Goal: Information Seeking & Learning: Learn about a topic

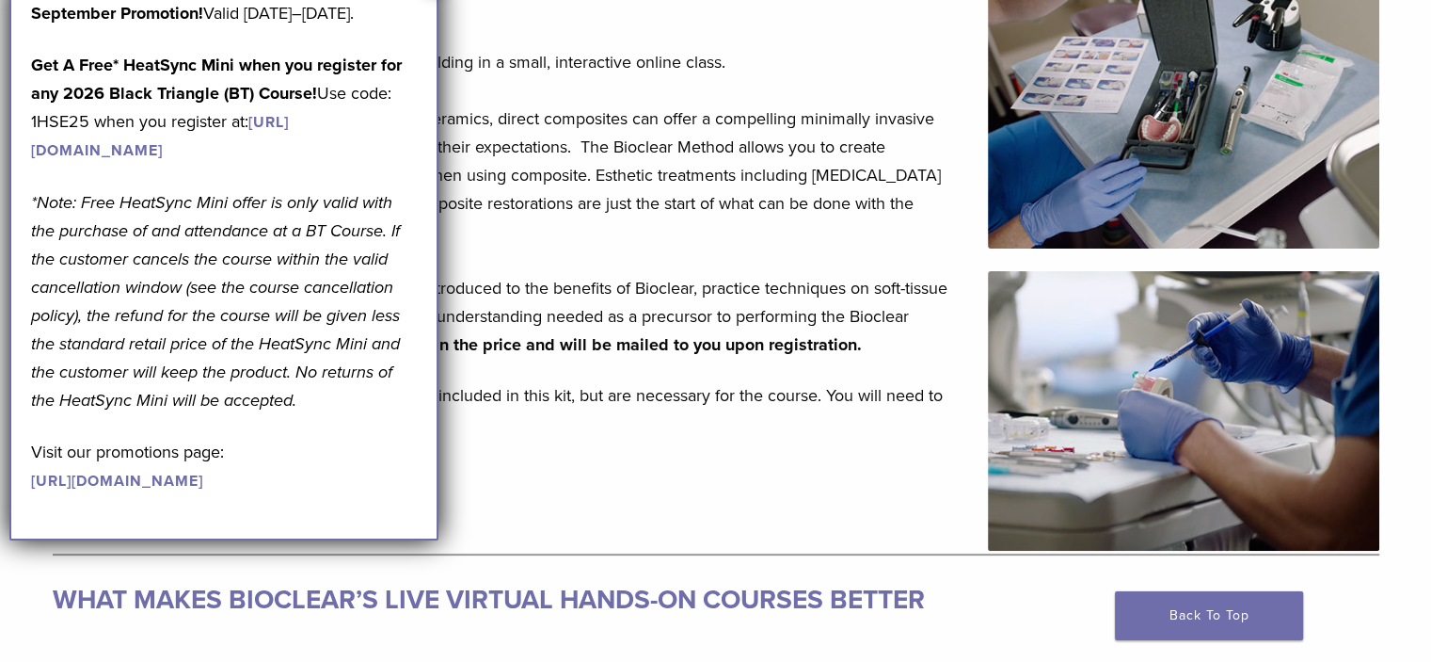
scroll to position [395, 0]
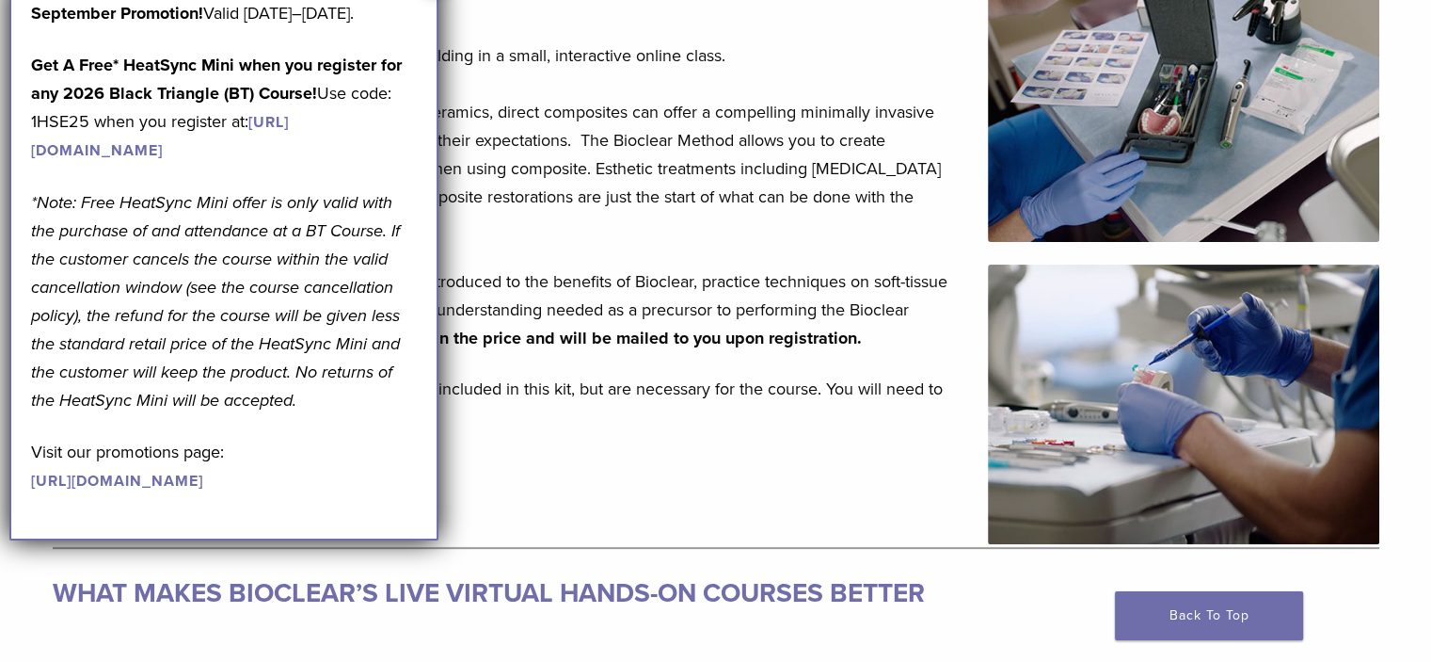
click at [586, 46] on p "Learn the basics of Bioclear and heated injection molding in a small, interacti…" at bounding box center [509, 196] width 913 height 311
click at [327, 96] on strong "Get A Free* HeatSync Mini when you register for any 2026 Black Triangle (BT) Co…" at bounding box center [216, 79] width 371 height 49
click at [317, 87] on strong "Get A Free* HeatSync Mini when you register for any 2026 Black Triangle (BT) Co…" at bounding box center [216, 79] width 371 height 49
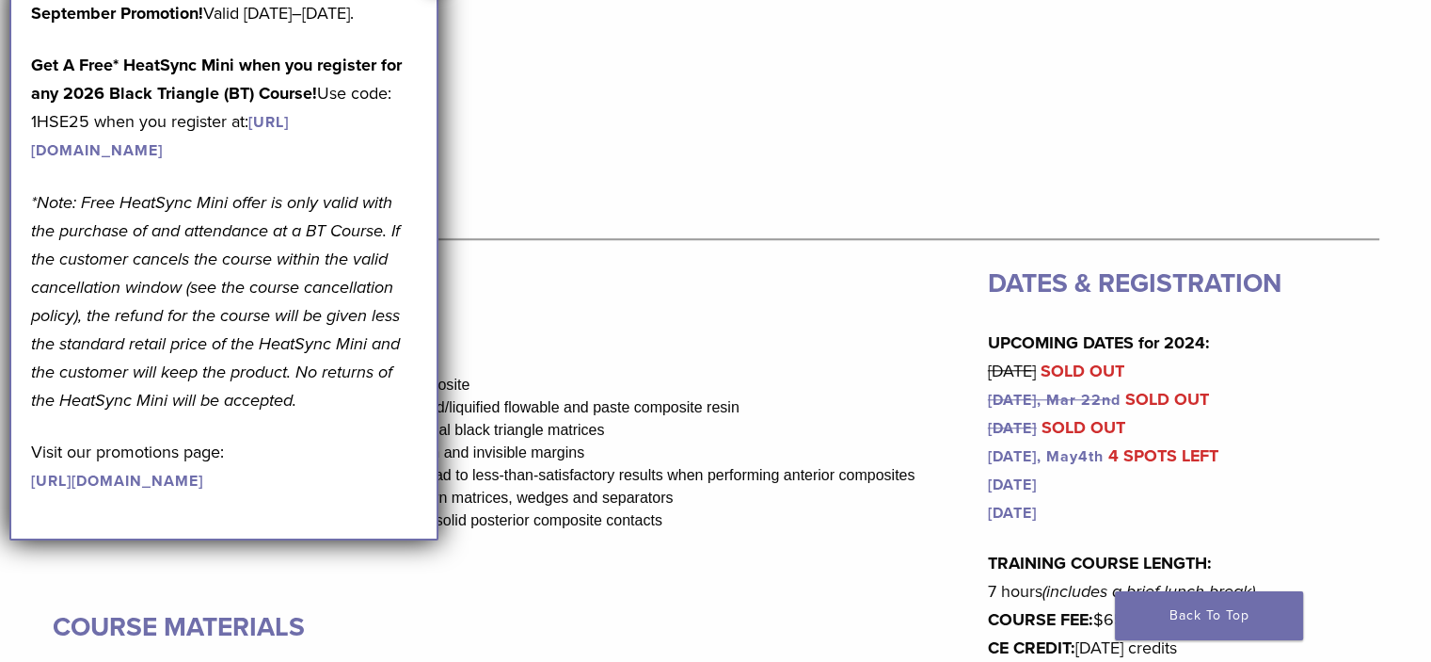
scroll to position [1578, 0]
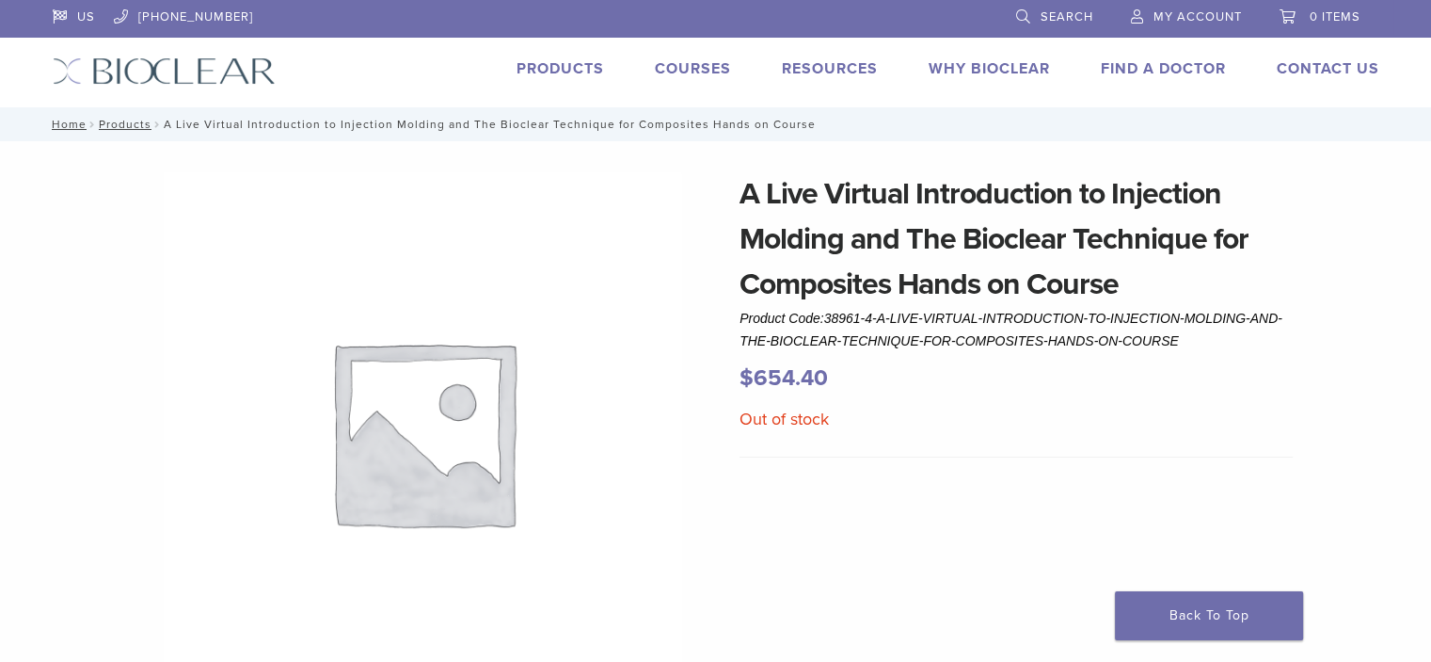
click at [701, 72] on link "Courses" at bounding box center [693, 68] width 76 height 19
click at [571, 72] on link "Products" at bounding box center [561, 68] width 88 height 19
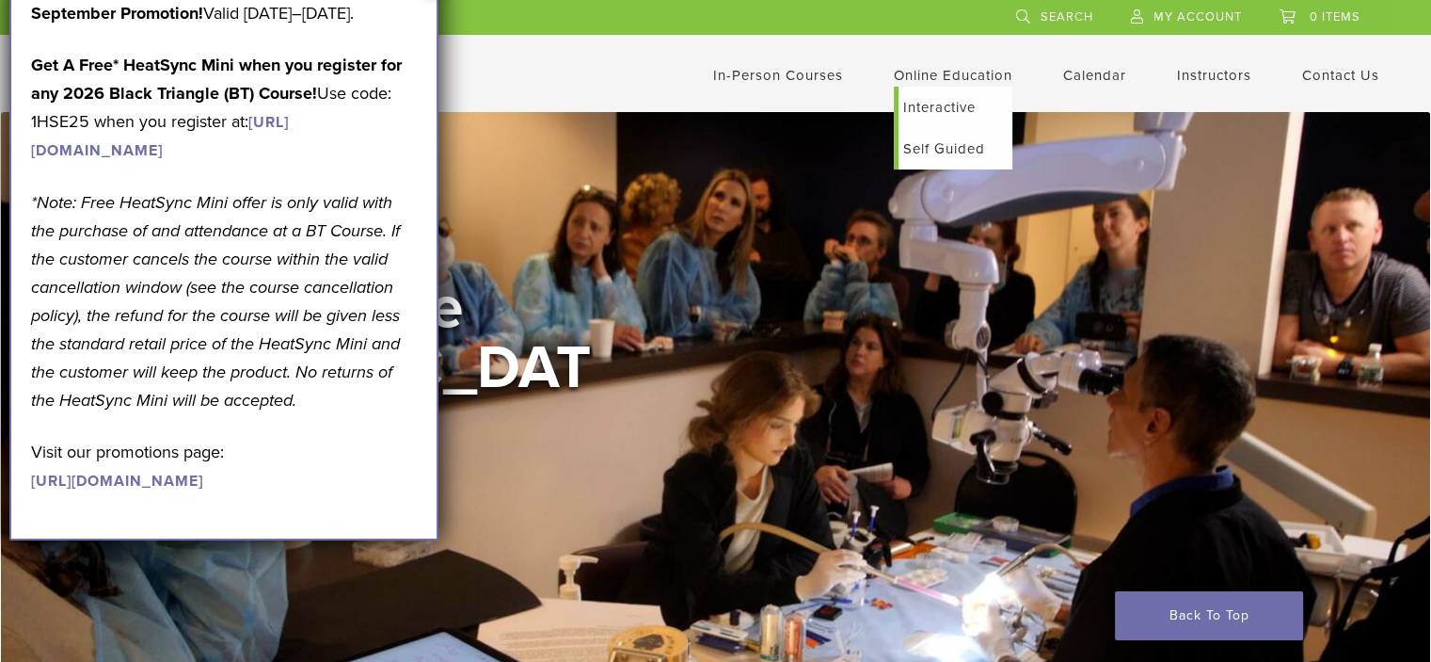
click at [938, 146] on link "Self Guided" at bounding box center [956, 148] width 114 height 41
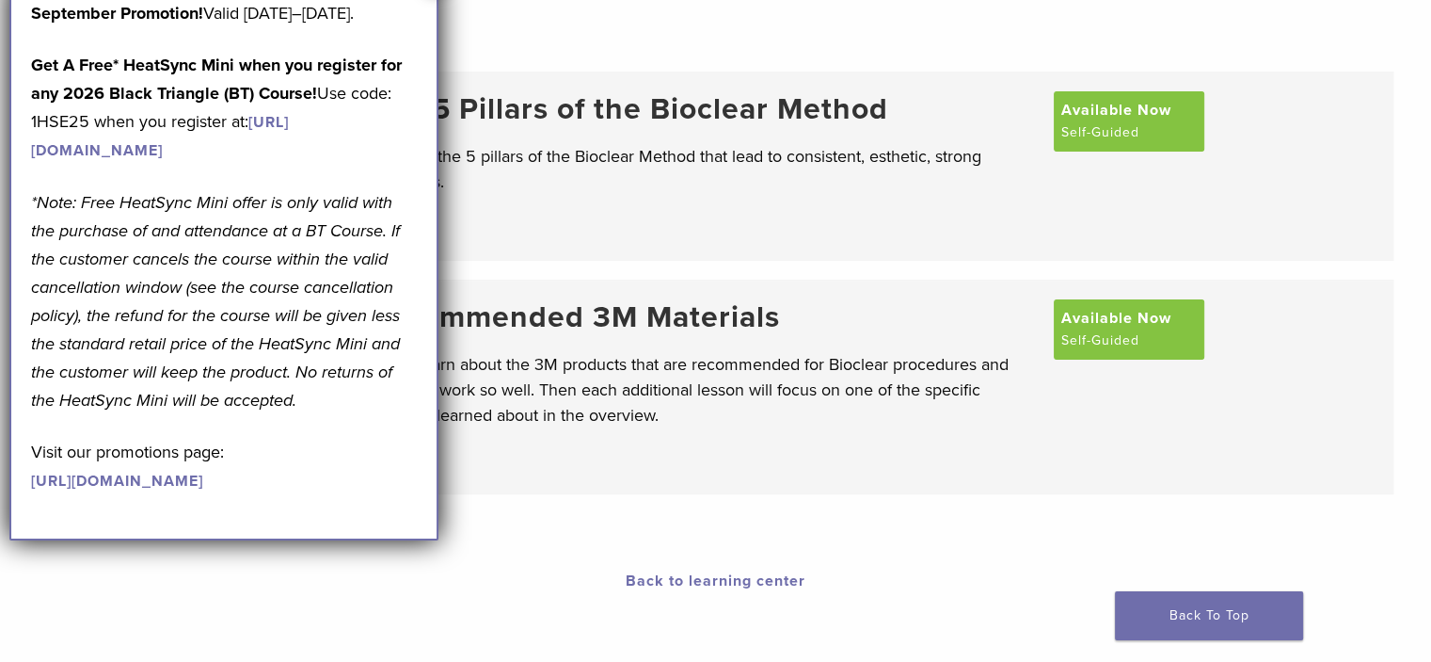
scroll to position [77, 0]
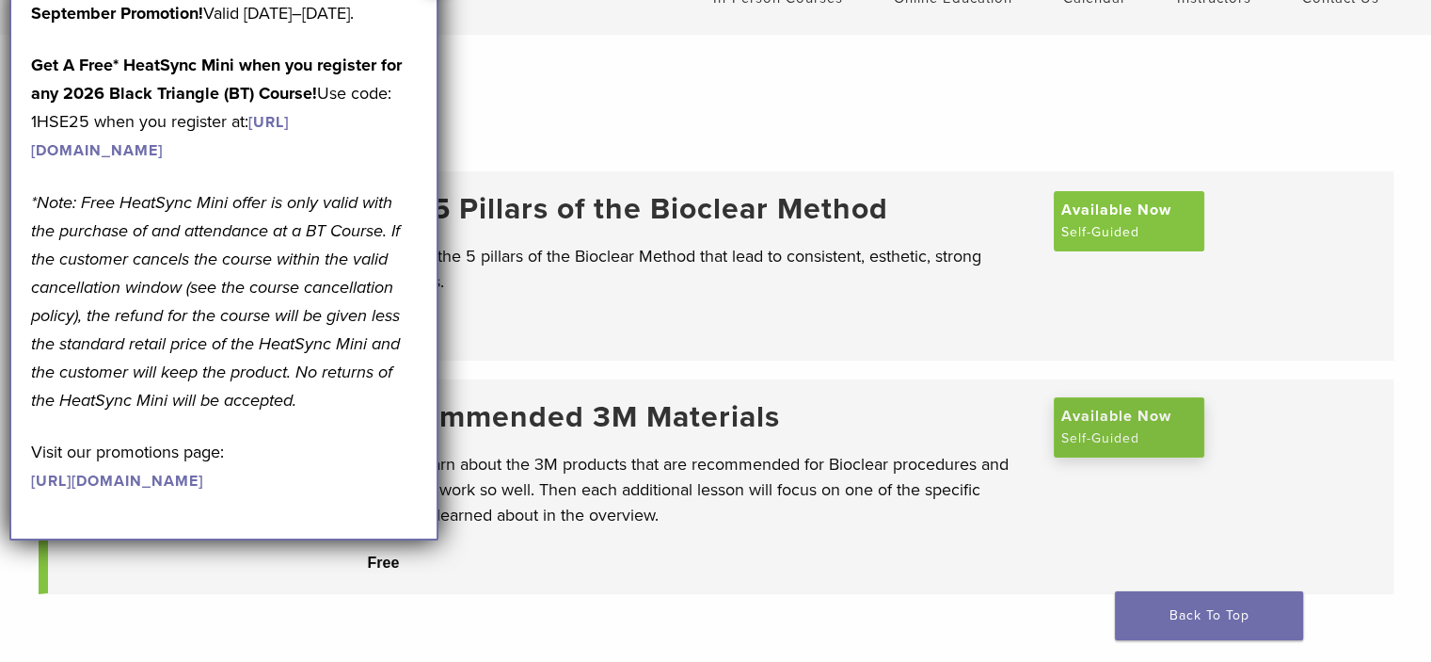
click at [1133, 417] on span "Available Now" at bounding box center [1117, 416] width 110 height 23
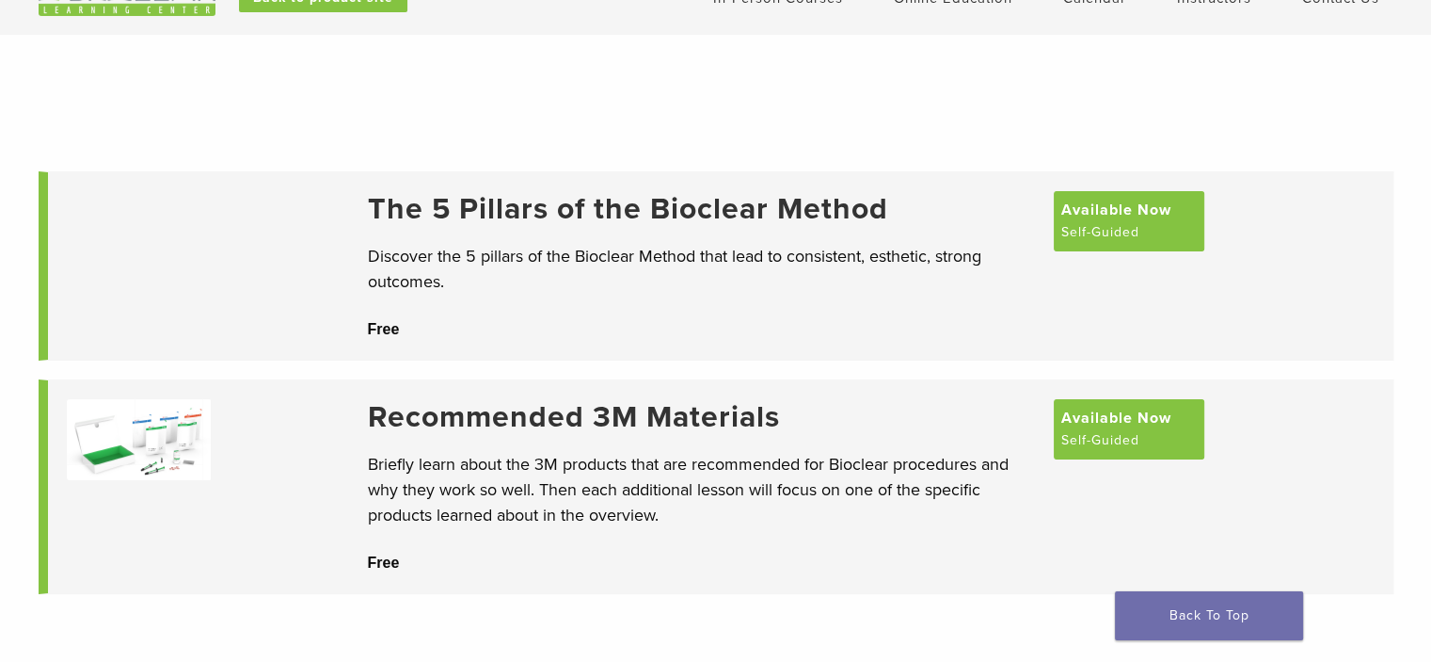
scroll to position [77, 0]
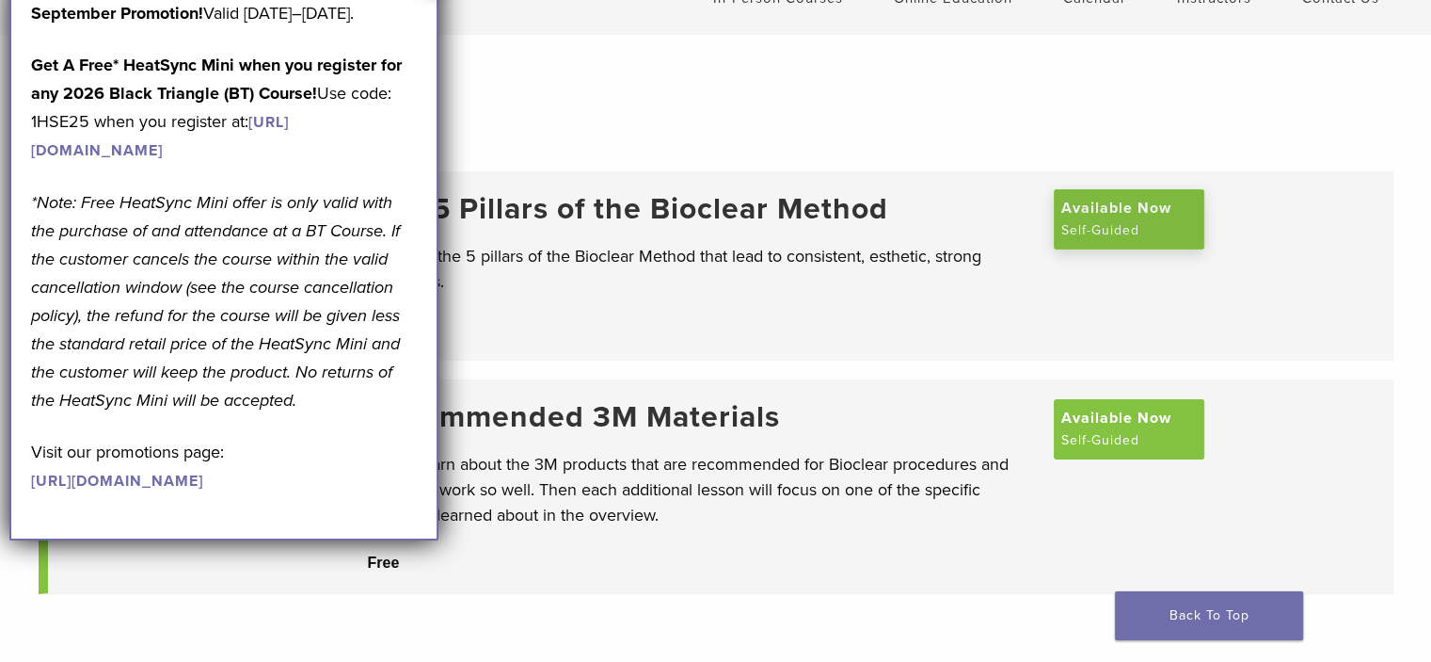
click at [1095, 204] on span "Available Now" at bounding box center [1117, 208] width 110 height 23
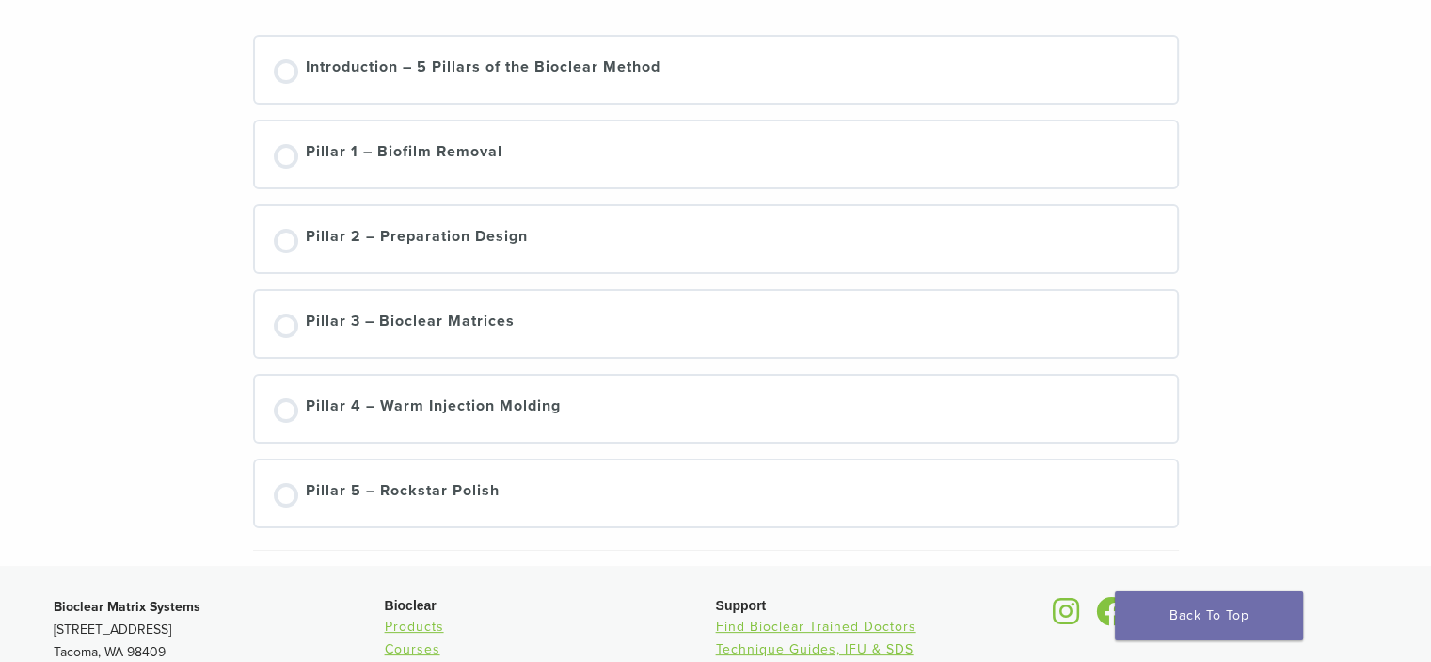
scroll to position [379, 0]
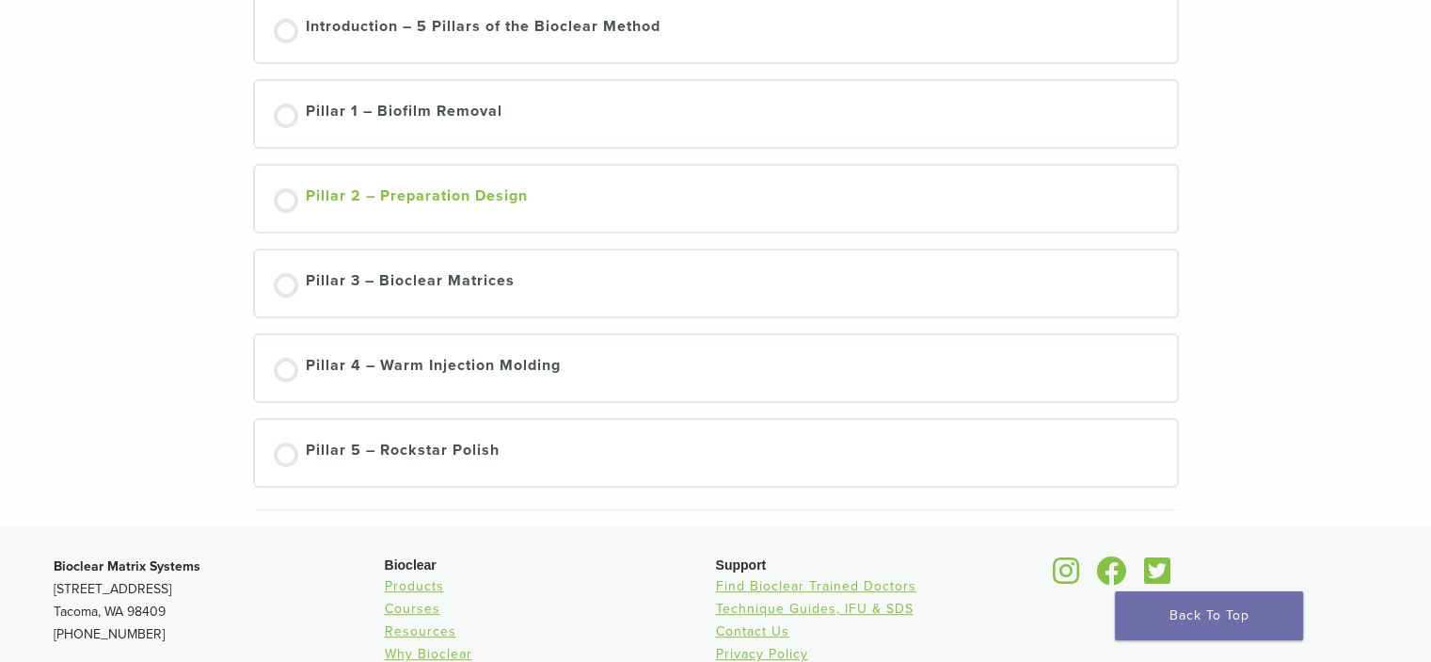
click at [286, 195] on div at bounding box center [286, 200] width 24 height 24
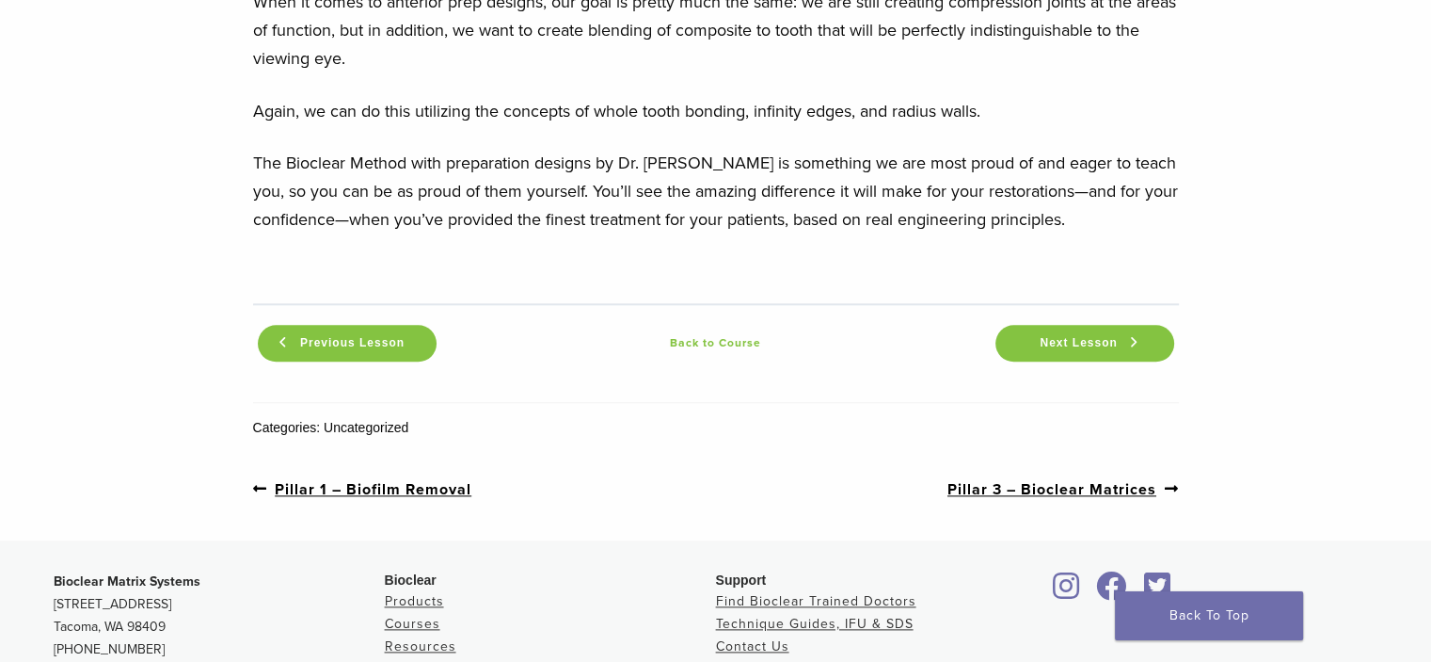
scroll to position [2187, 0]
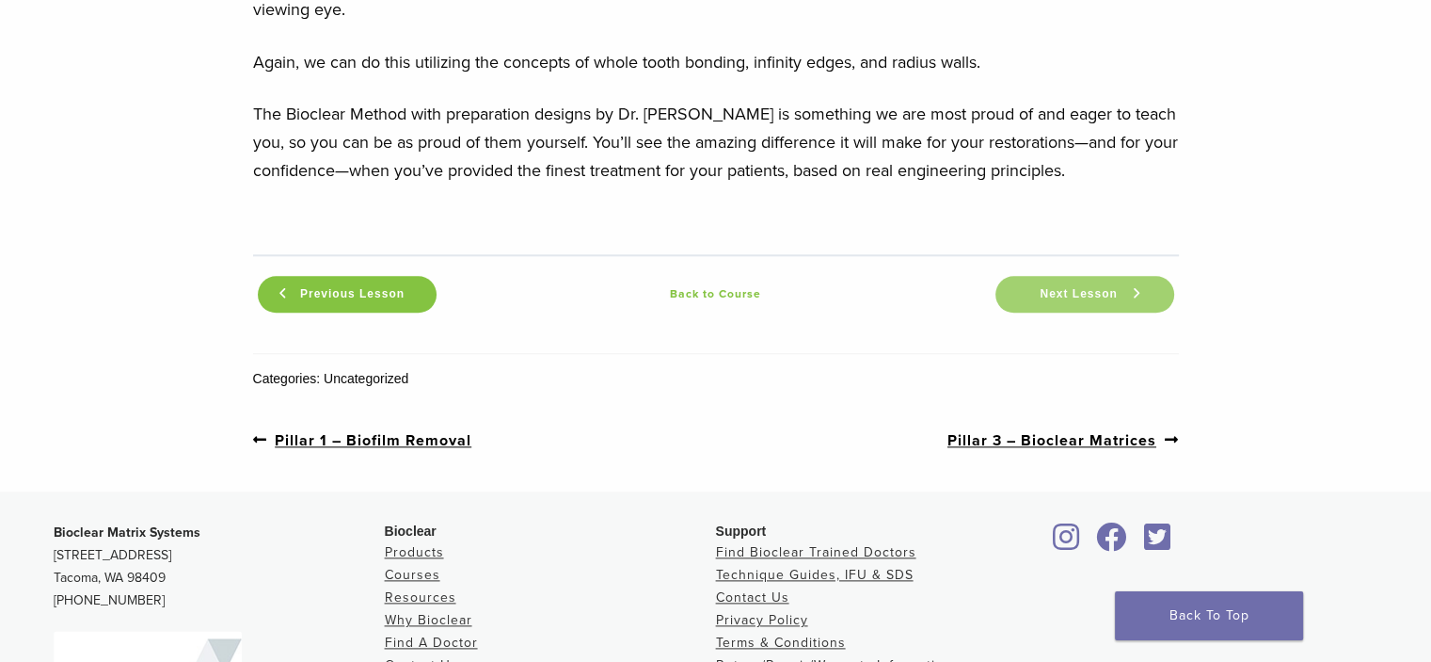
click at [1049, 276] on link "Next Lesson" at bounding box center [1085, 294] width 179 height 37
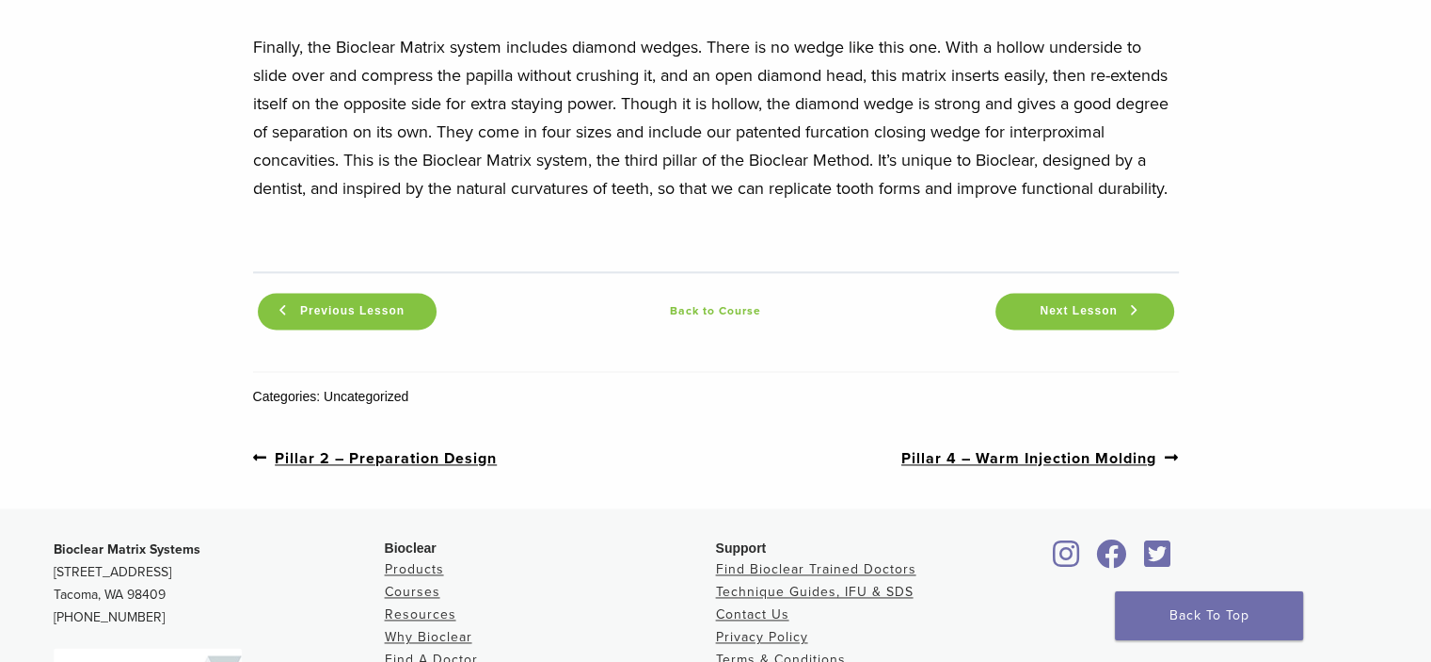
scroll to position [2602, 0]
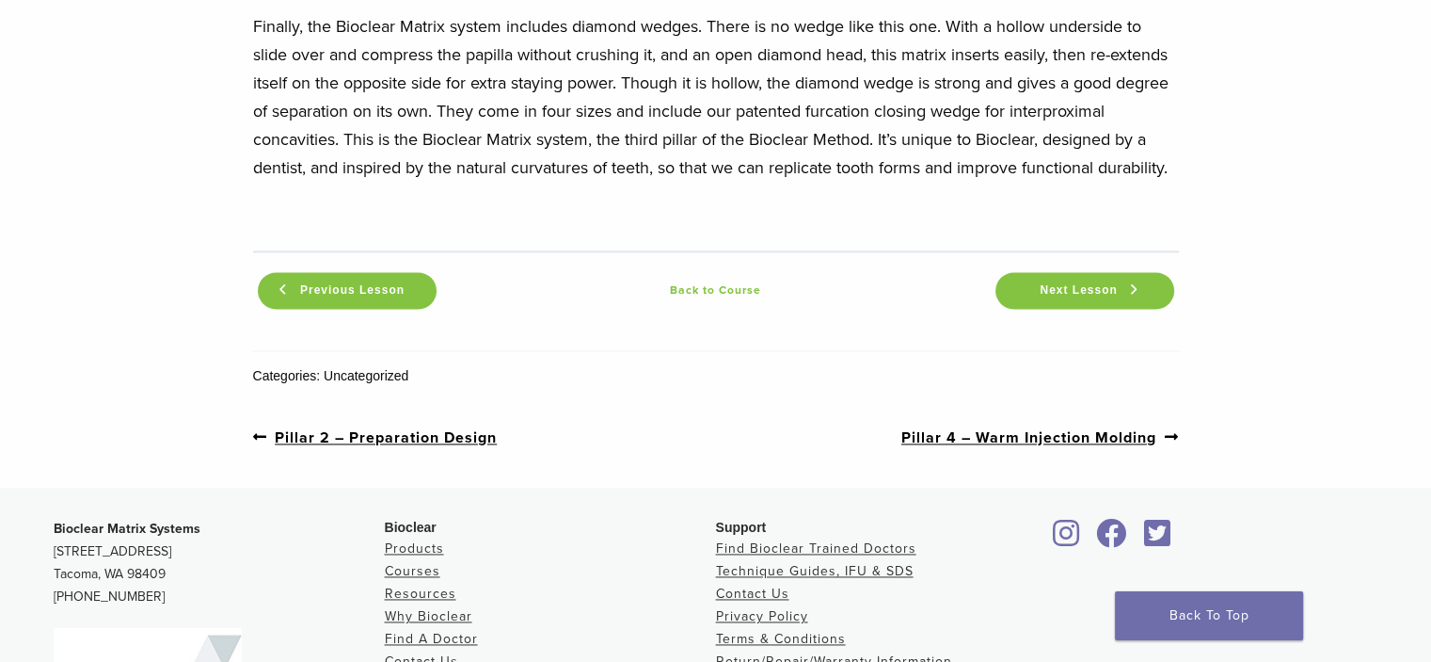
click at [1042, 425] on link "Next post: Pillar 4 – Warm Injection Molding" at bounding box center [1041, 437] width 278 height 24
click at [1038, 283] on span "Next Lesson" at bounding box center [1079, 290] width 100 height 14
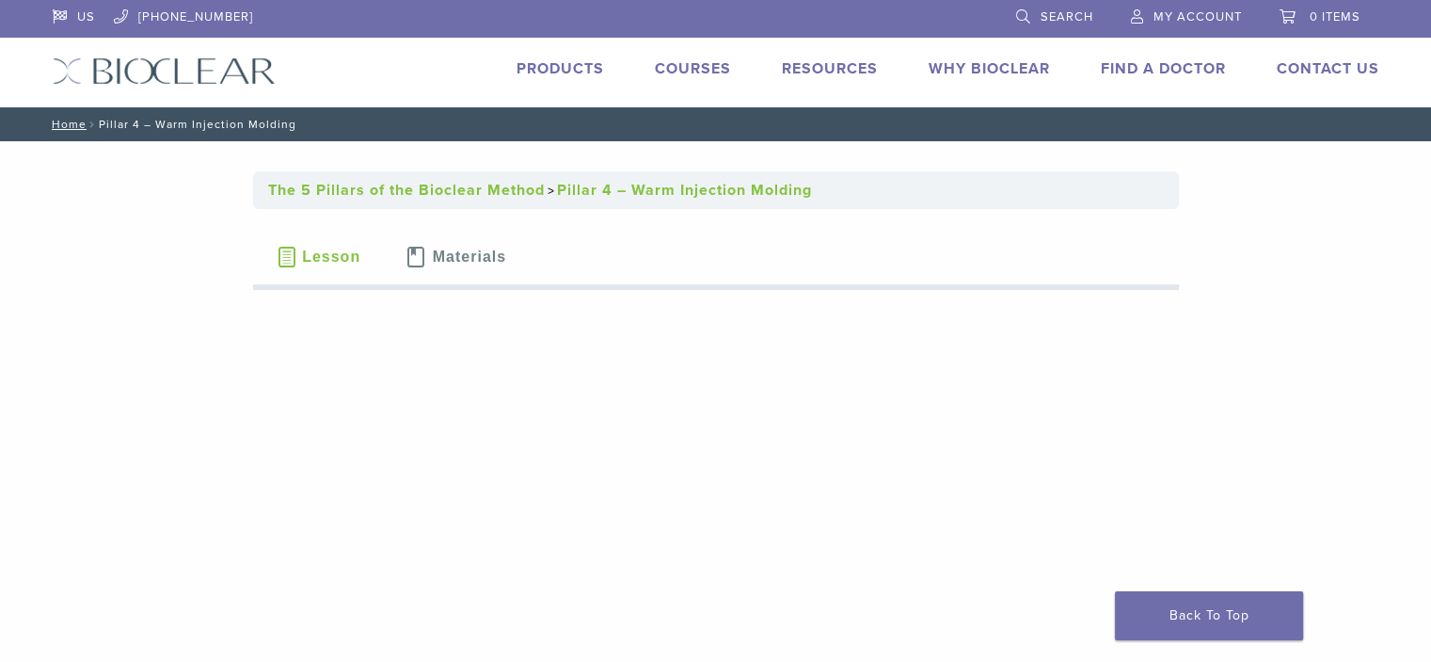
click at [685, 66] on link "Courses" at bounding box center [693, 68] width 76 height 19
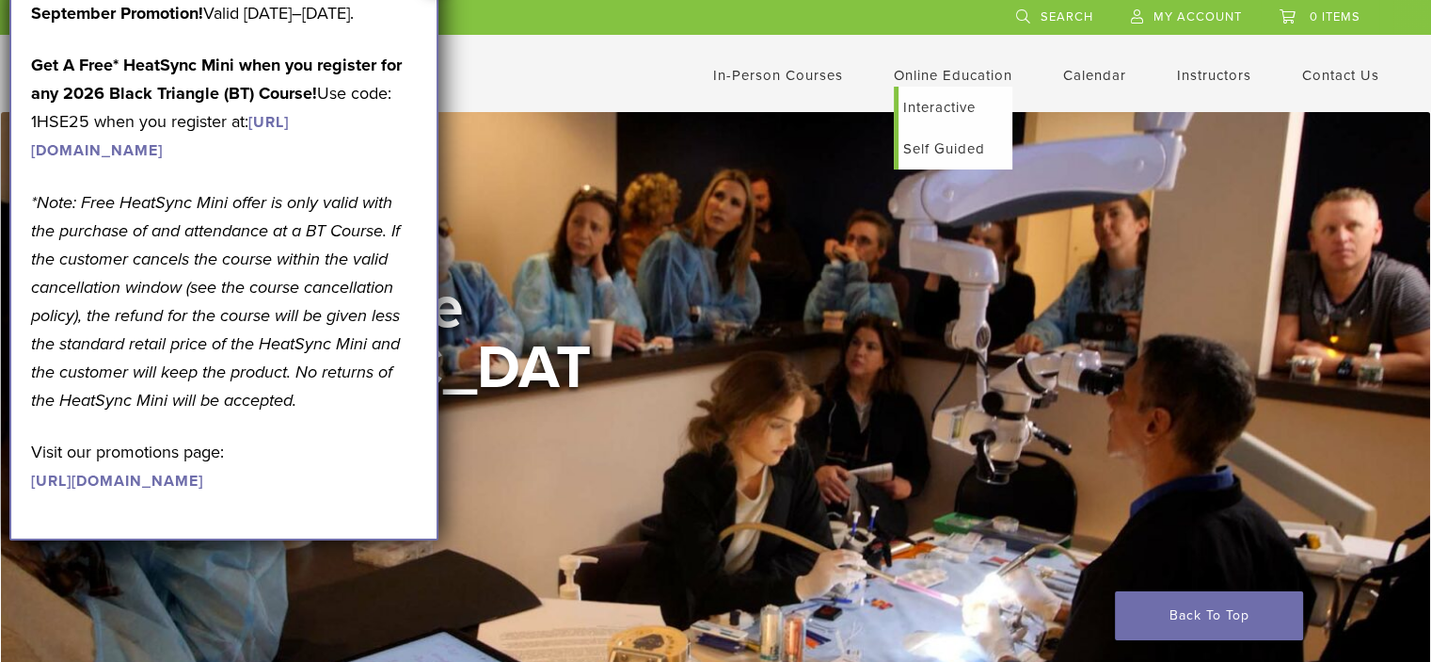
click at [943, 101] on link "Interactive" at bounding box center [956, 107] width 114 height 41
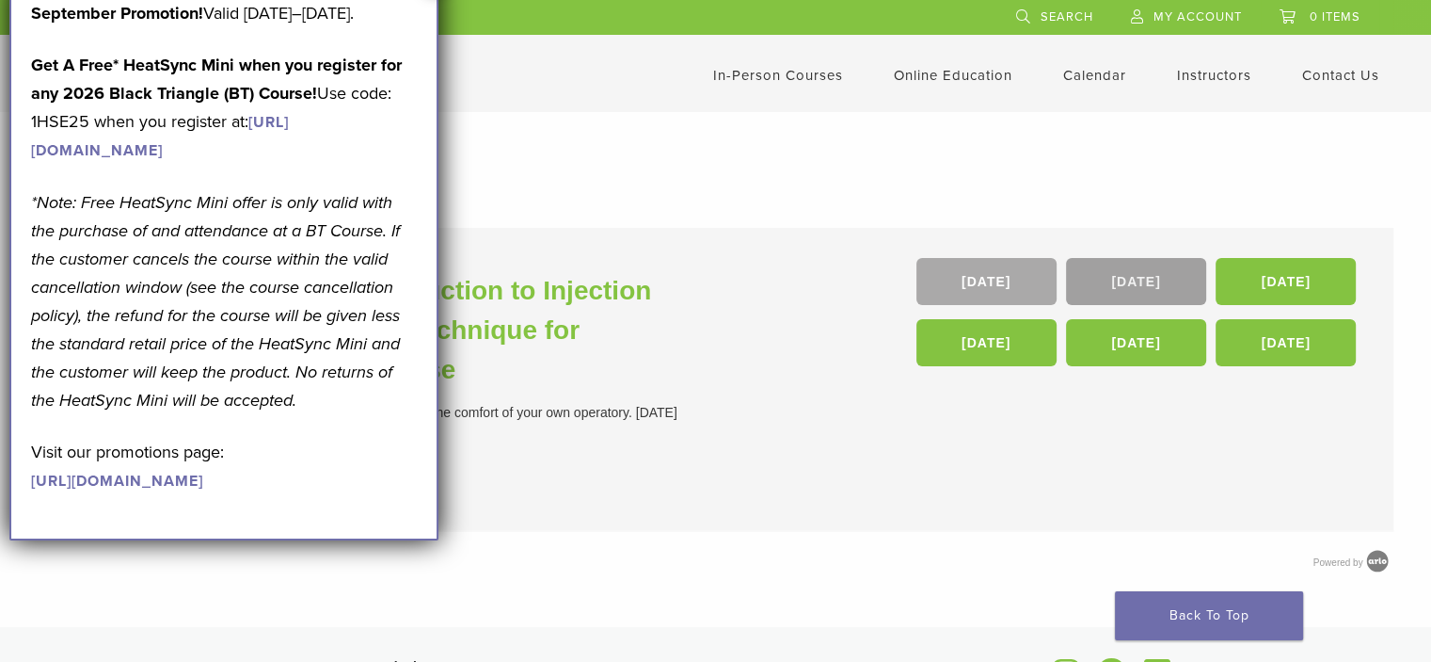
click at [1127, 272] on link "22 Nov" at bounding box center [1136, 281] width 140 height 47
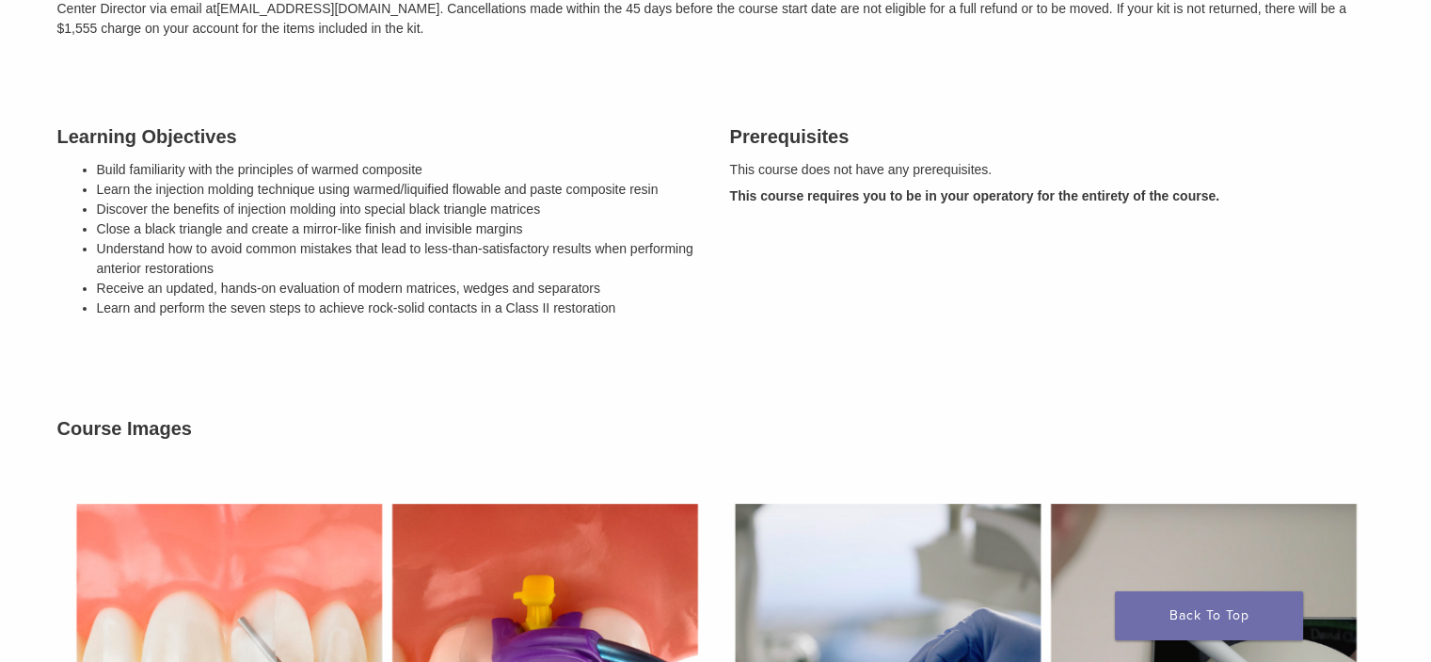
scroll to position [573, 0]
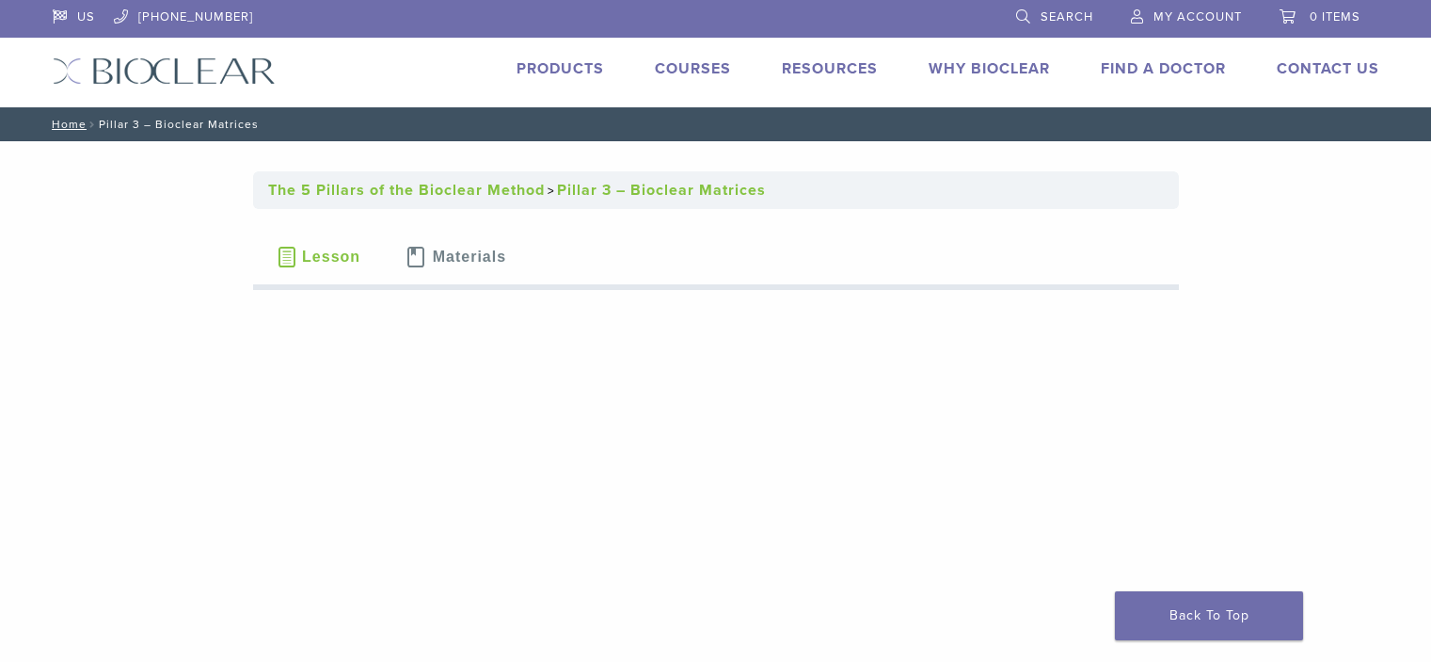
scroll to position [2598, 0]
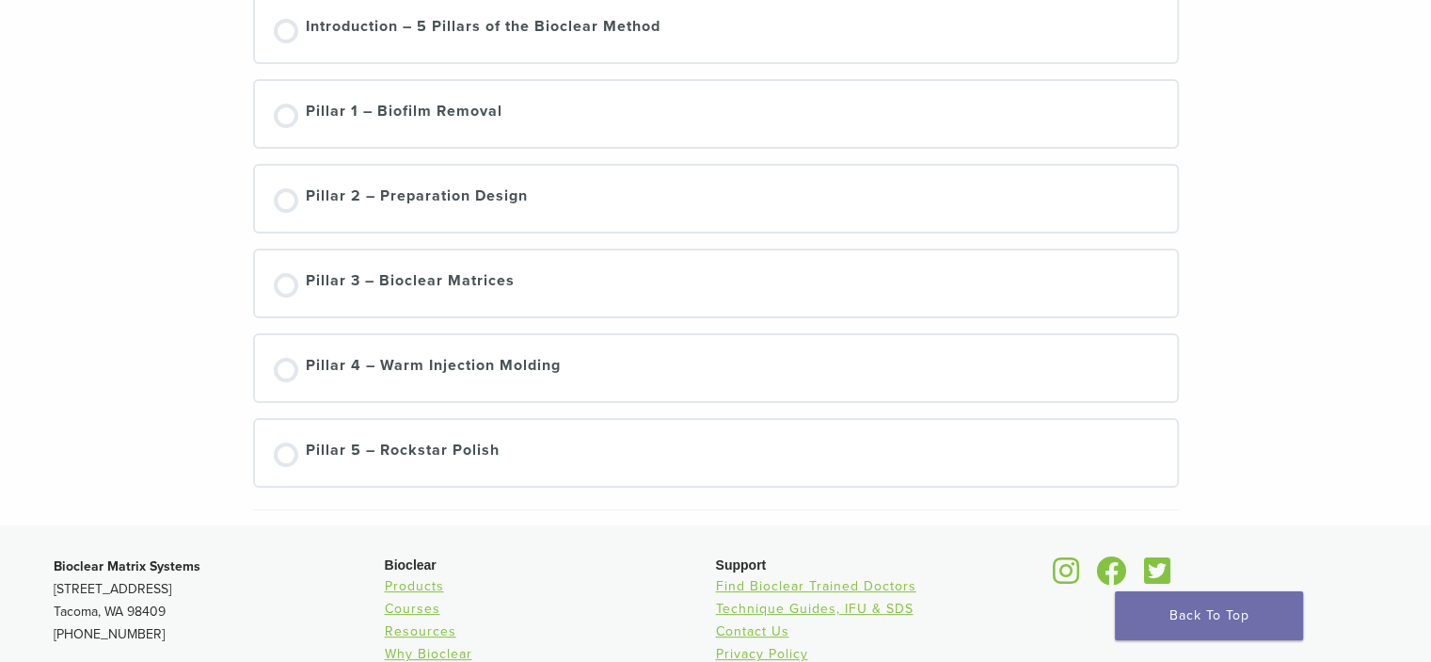
scroll to position [379, 0]
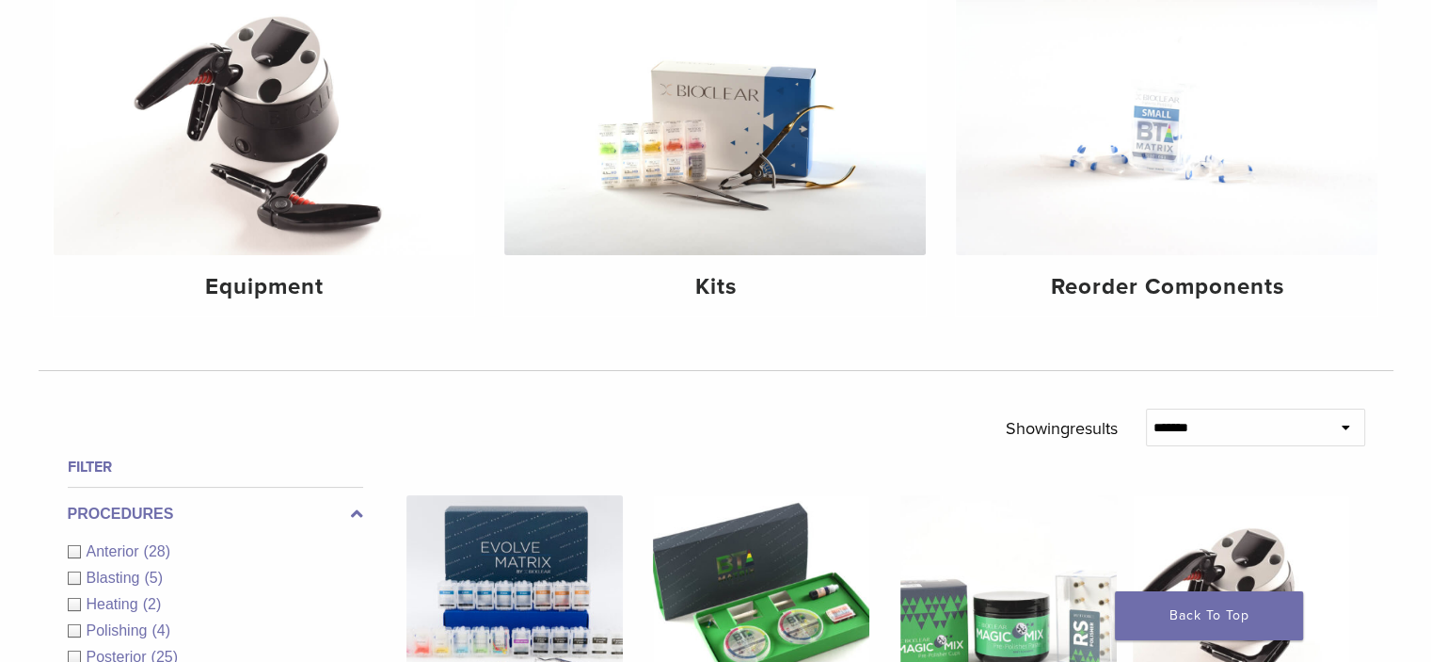
scroll to position [277, 0]
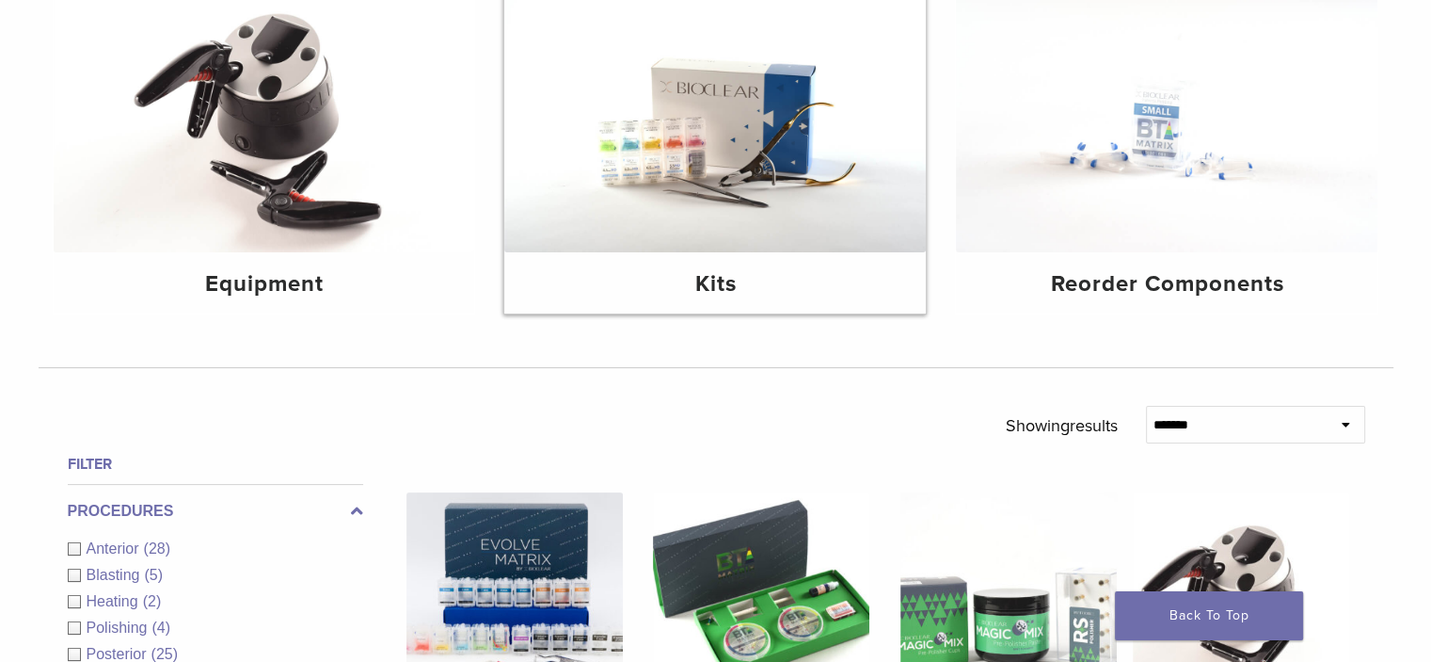
click at [729, 274] on h4 "Kits" at bounding box center [716, 284] width 392 height 34
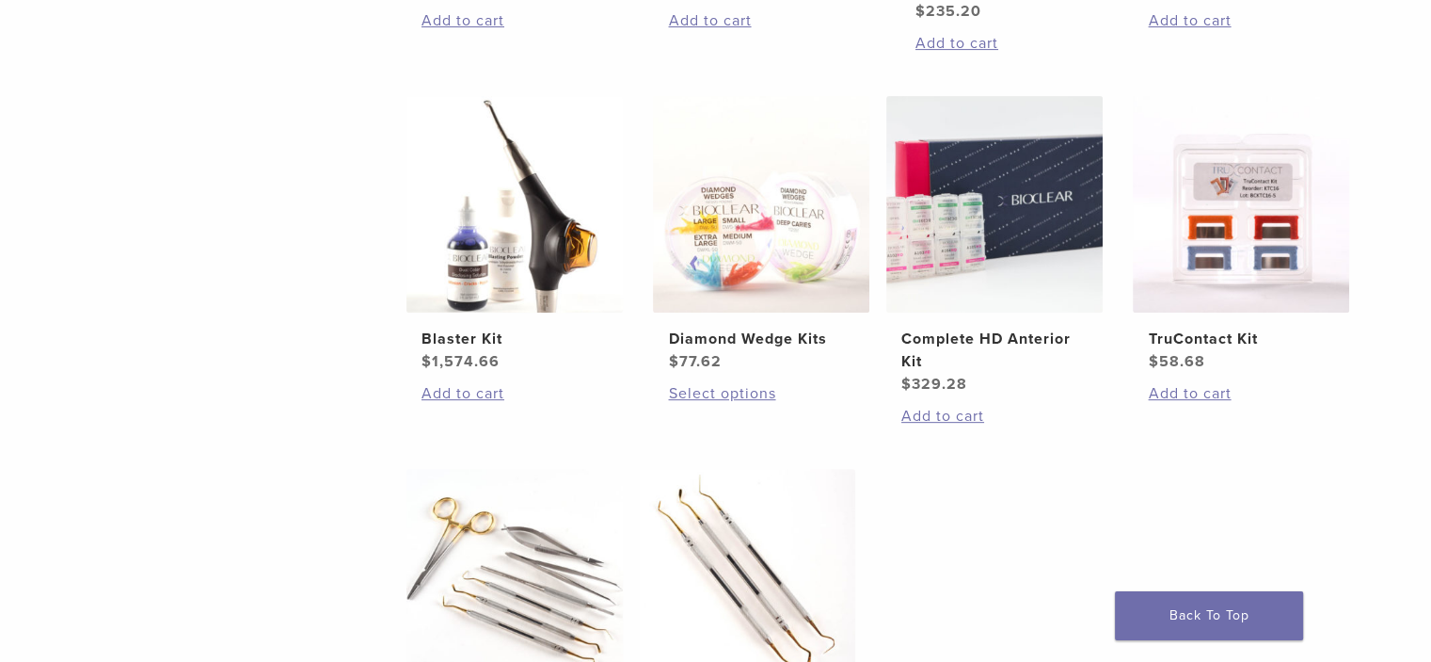
scroll to position [718, 0]
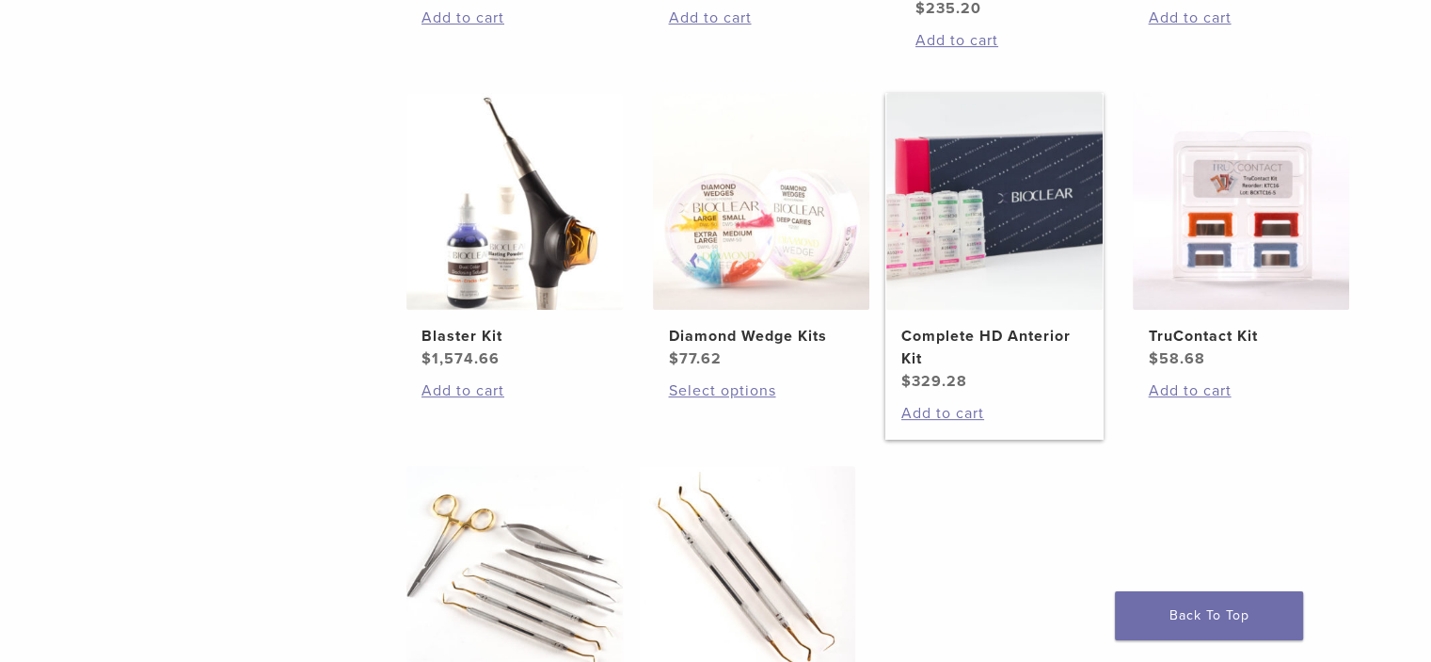
click at [987, 333] on h2 "Complete HD Anterior Kit" at bounding box center [995, 347] width 186 height 45
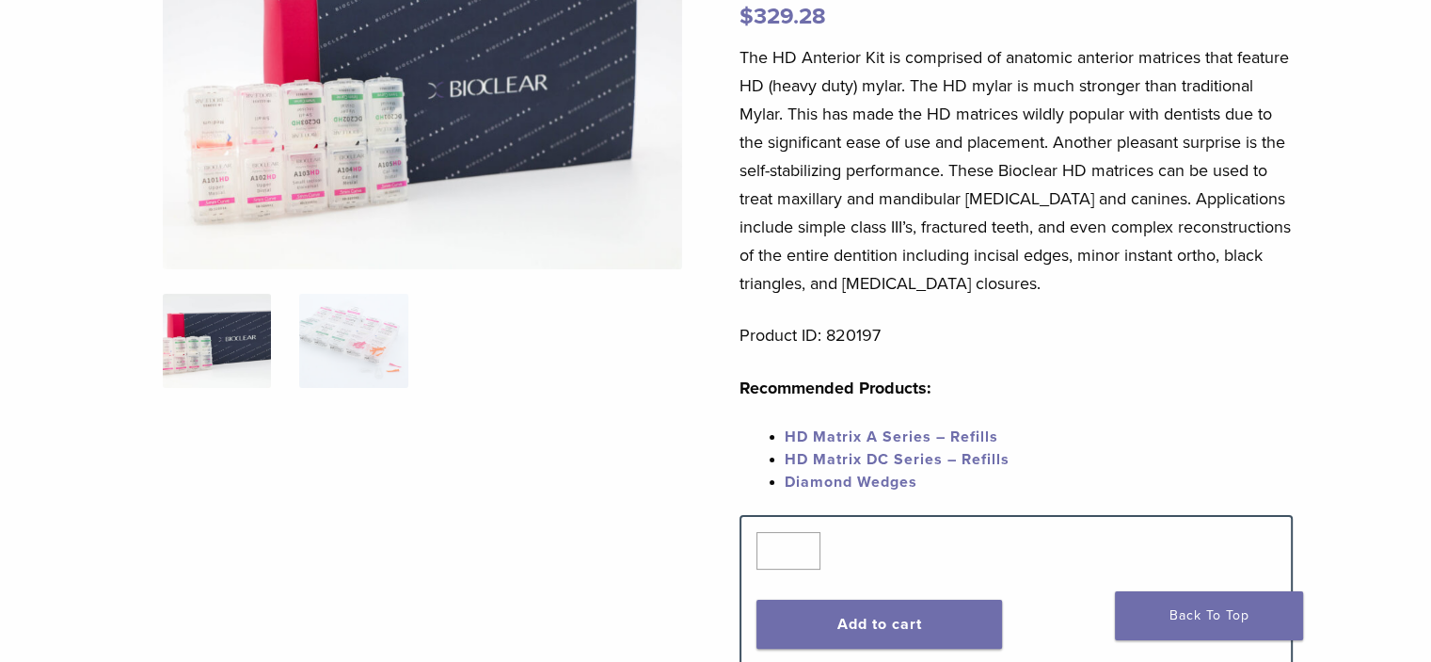
scroll to position [275, 0]
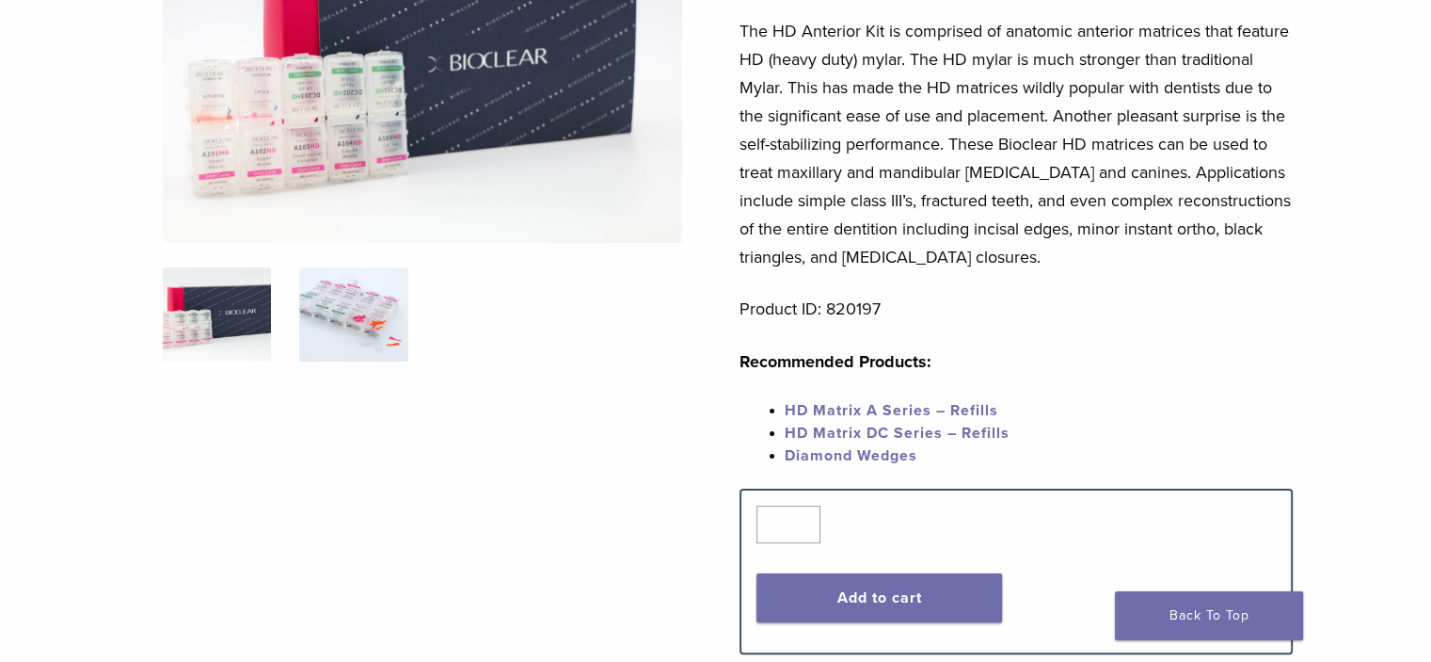
click at [346, 300] on img at bounding box center [353, 314] width 108 height 94
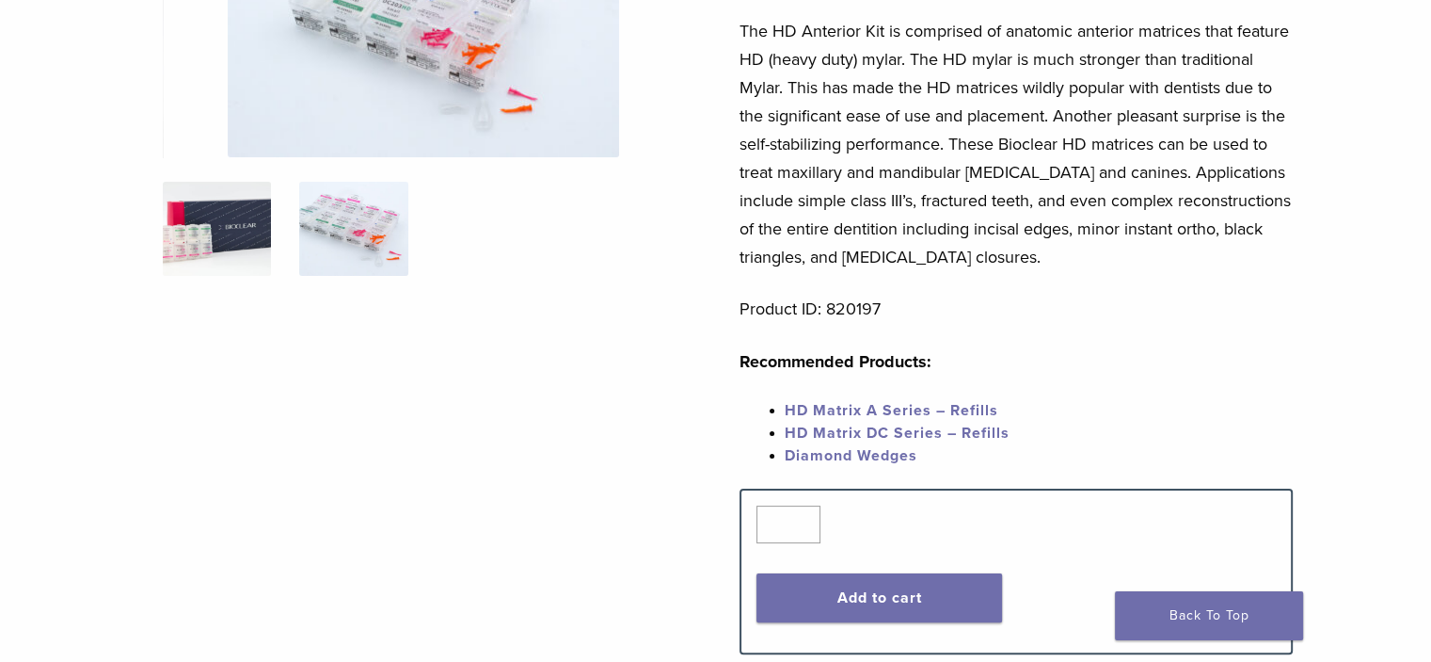
click at [173, 229] on img at bounding box center [217, 229] width 108 height 94
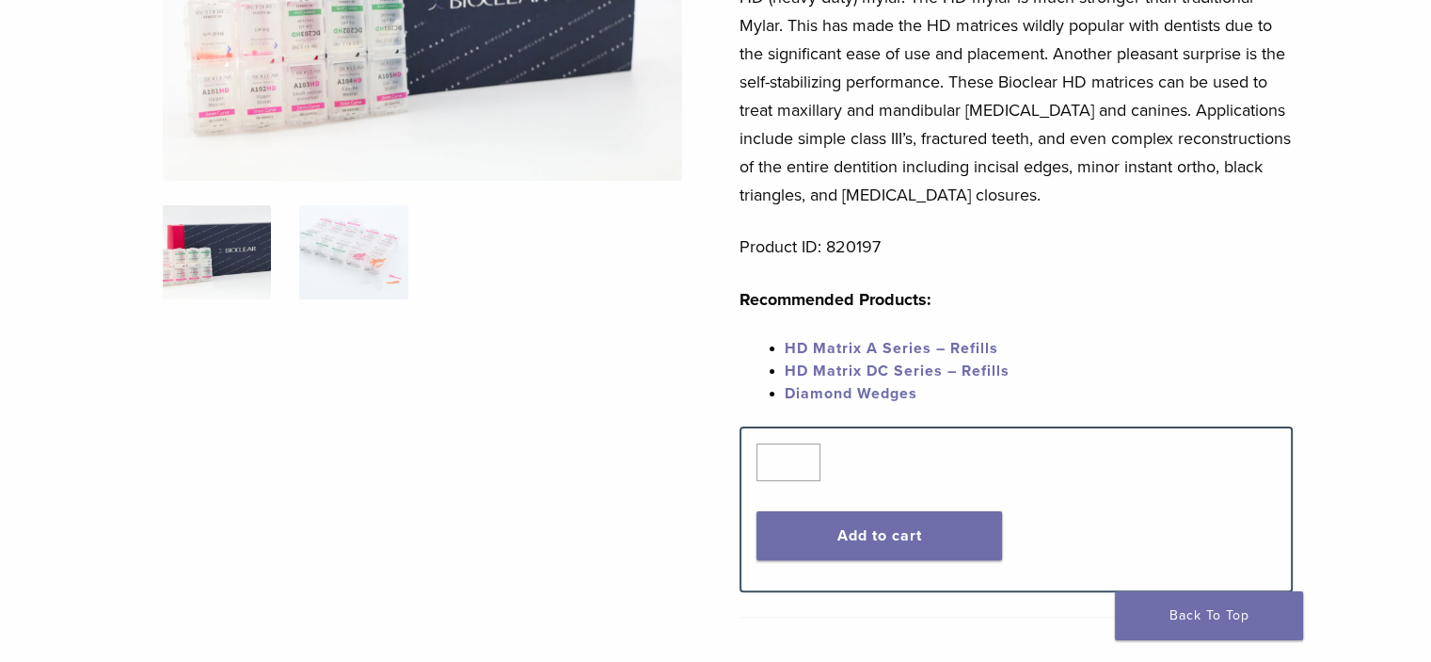
scroll to position [388, 0]
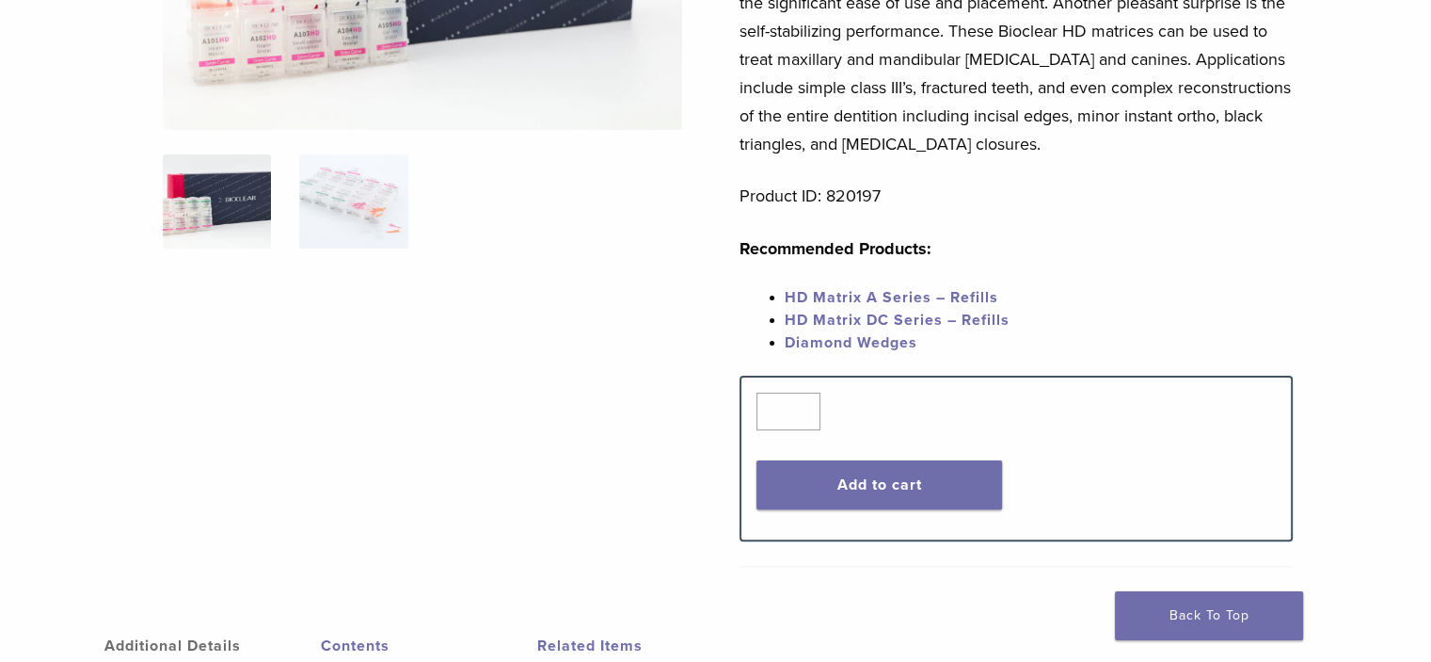
click at [910, 296] on link "HD Matrix A Series – Refills" at bounding box center [892, 297] width 214 height 19
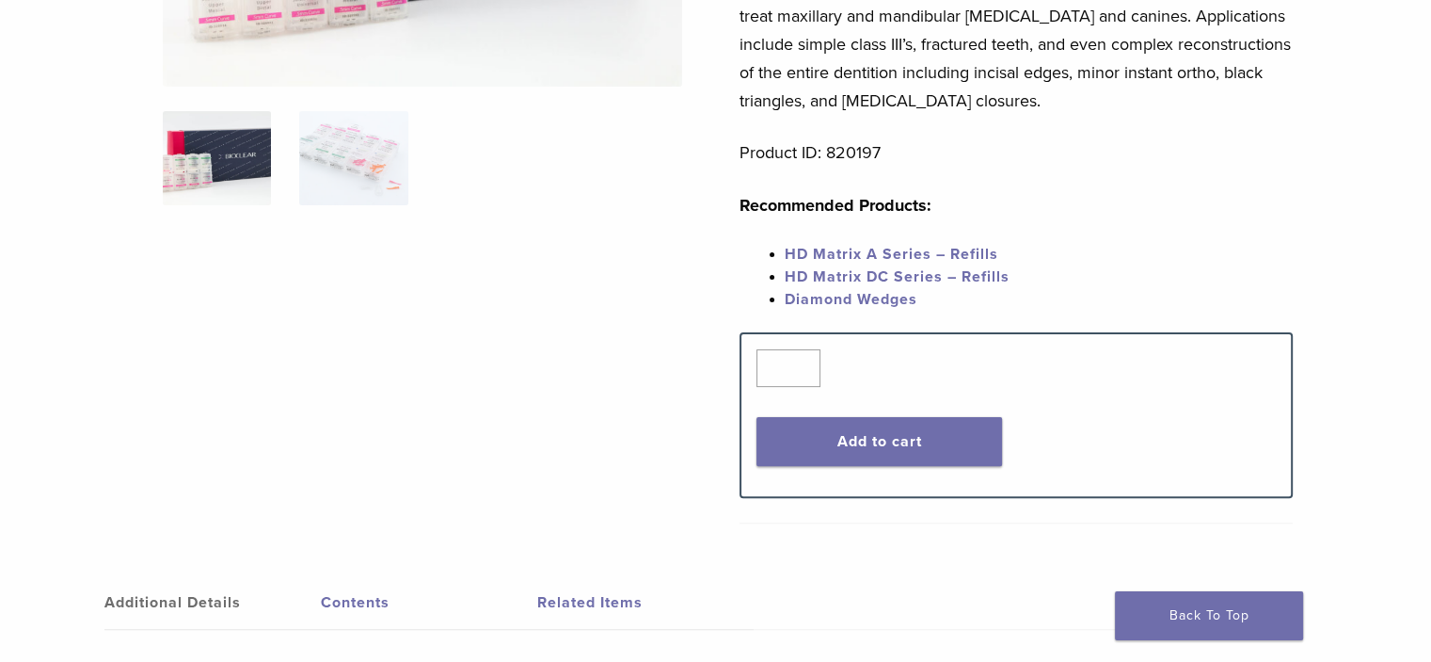
scroll to position [434, 0]
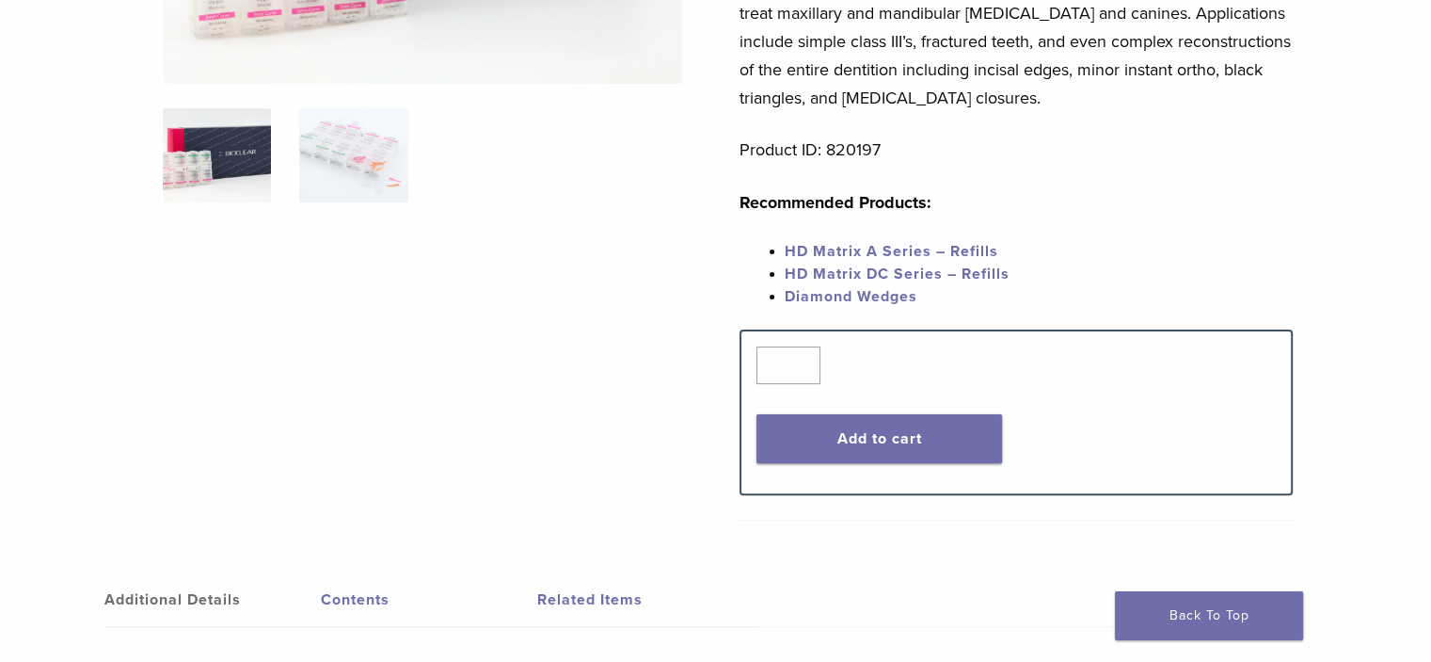
click at [891, 276] on span "HD Matrix DC Series – Refills" at bounding box center [897, 273] width 225 height 19
click at [911, 255] on link "HD Matrix A Series – Refills" at bounding box center [892, 251] width 214 height 19
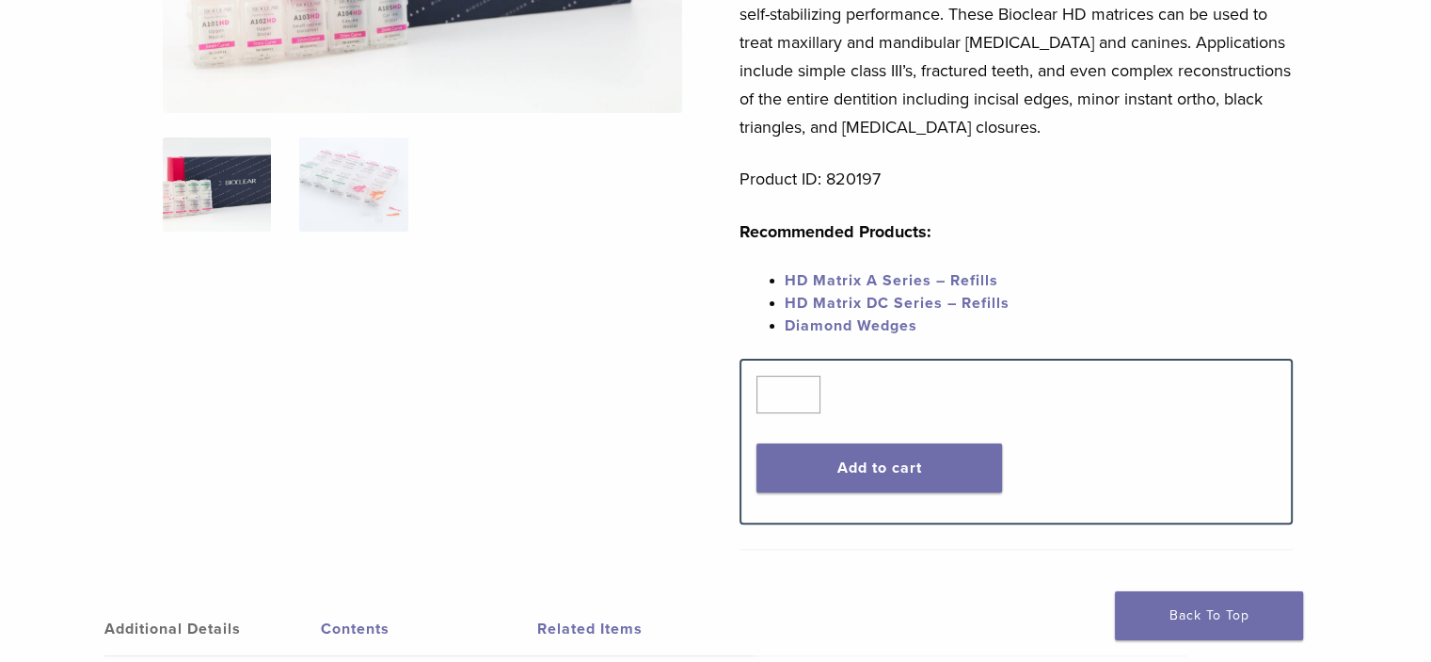
scroll to position [412, 0]
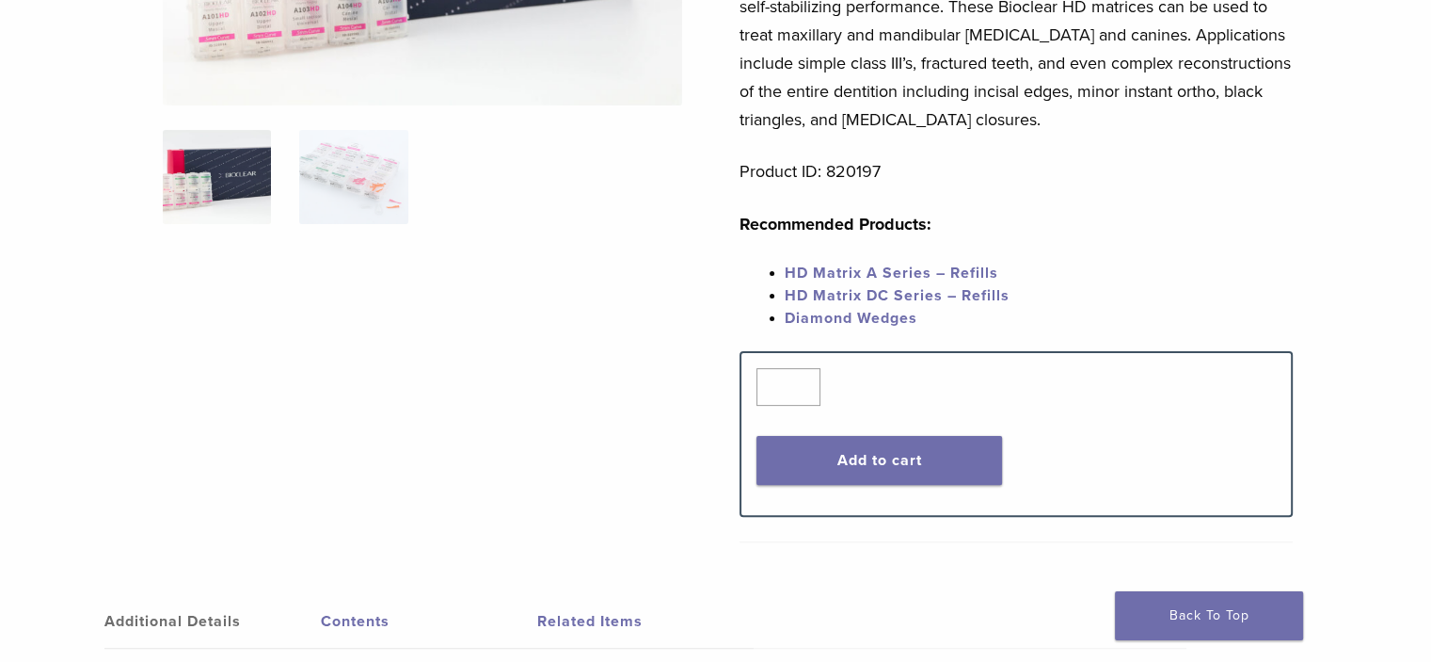
click at [908, 278] on link "HD Matrix A Series – Refills" at bounding box center [892, 273] width 214 height 19
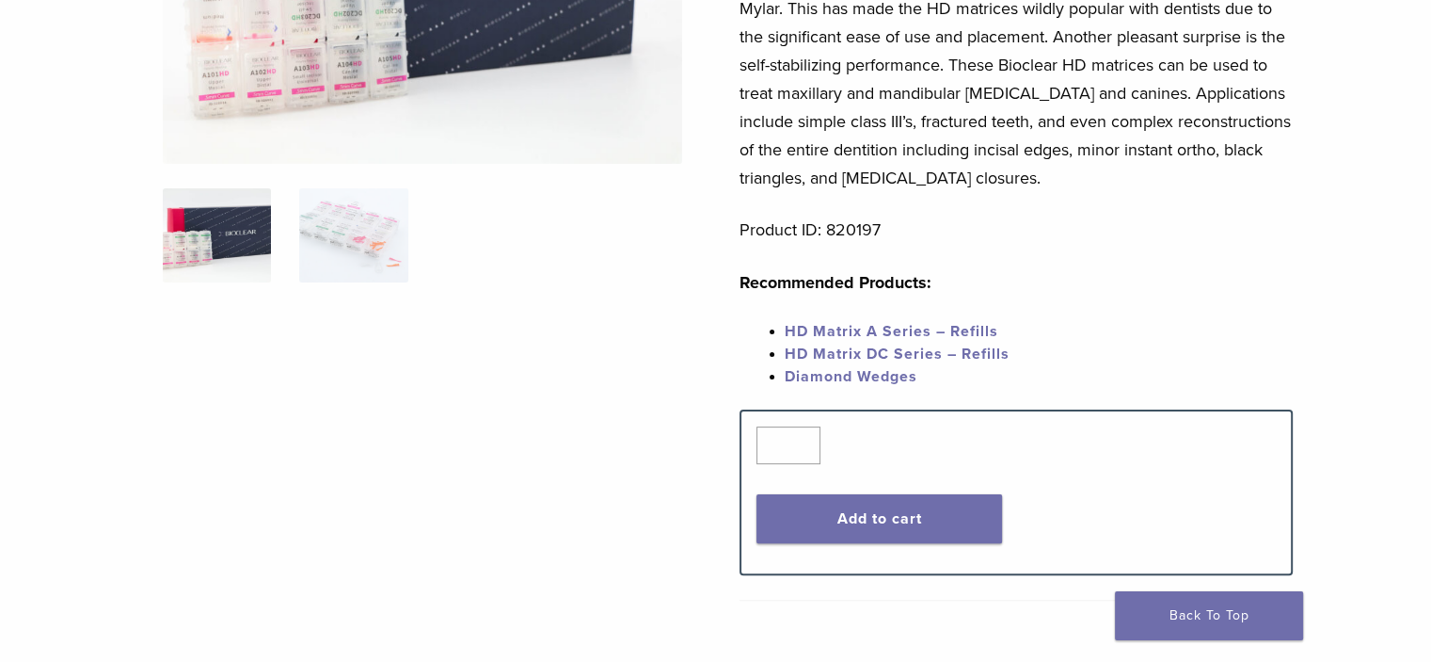
scroll to position [388, 0]
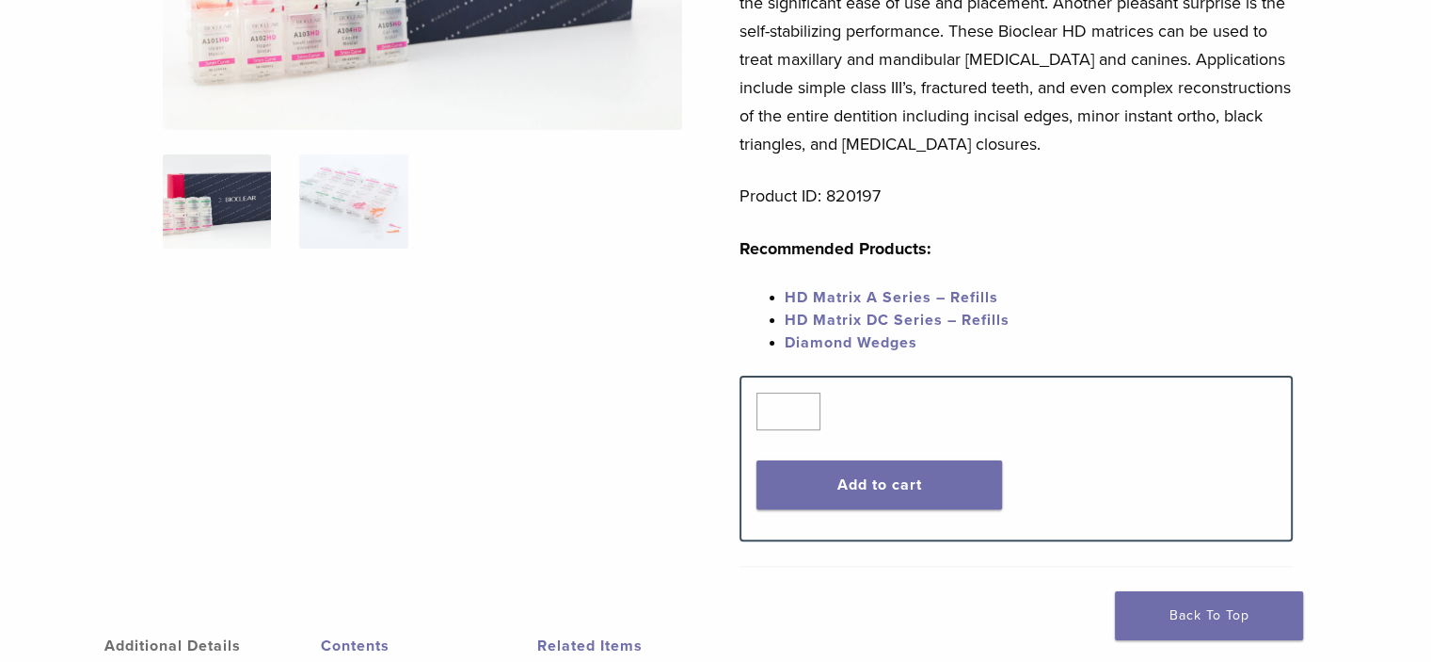
click at [901, 294] on link "HD Matrix A Series – Refills" at bounding box center [892, 297] width 214 height 19
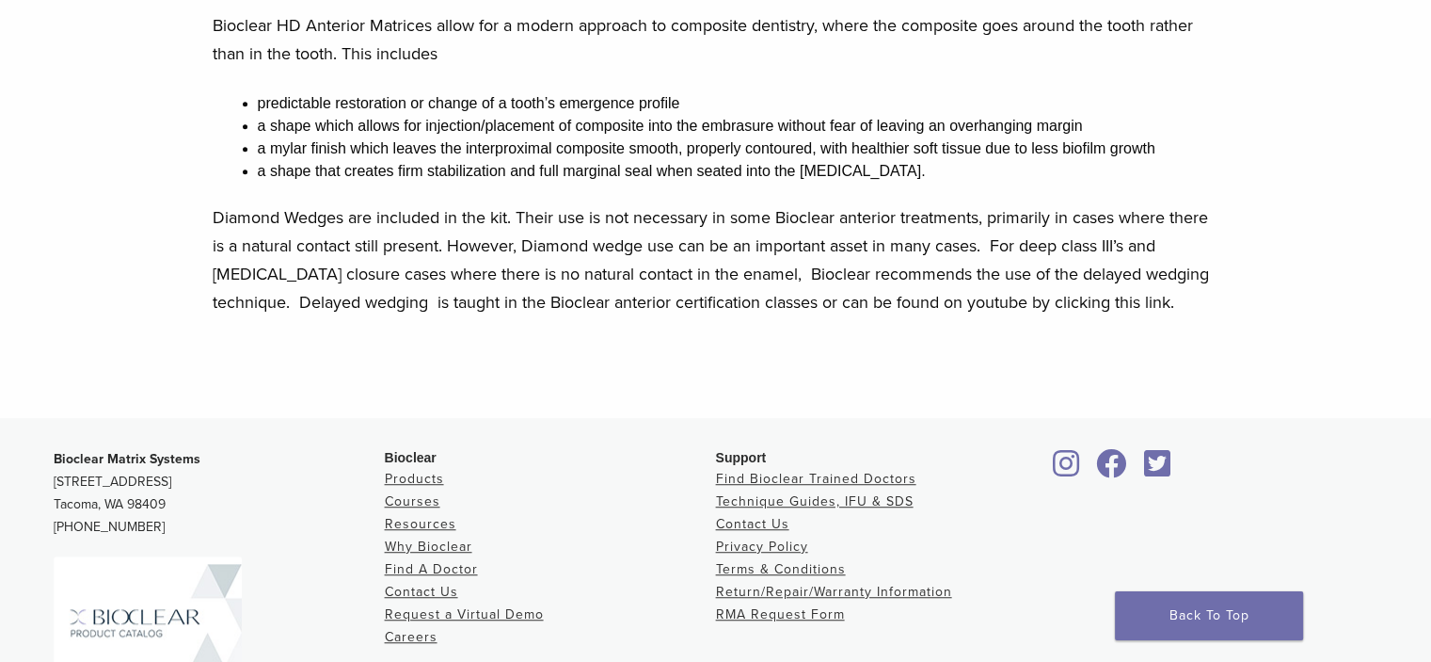
scroll to position [1159, 0]
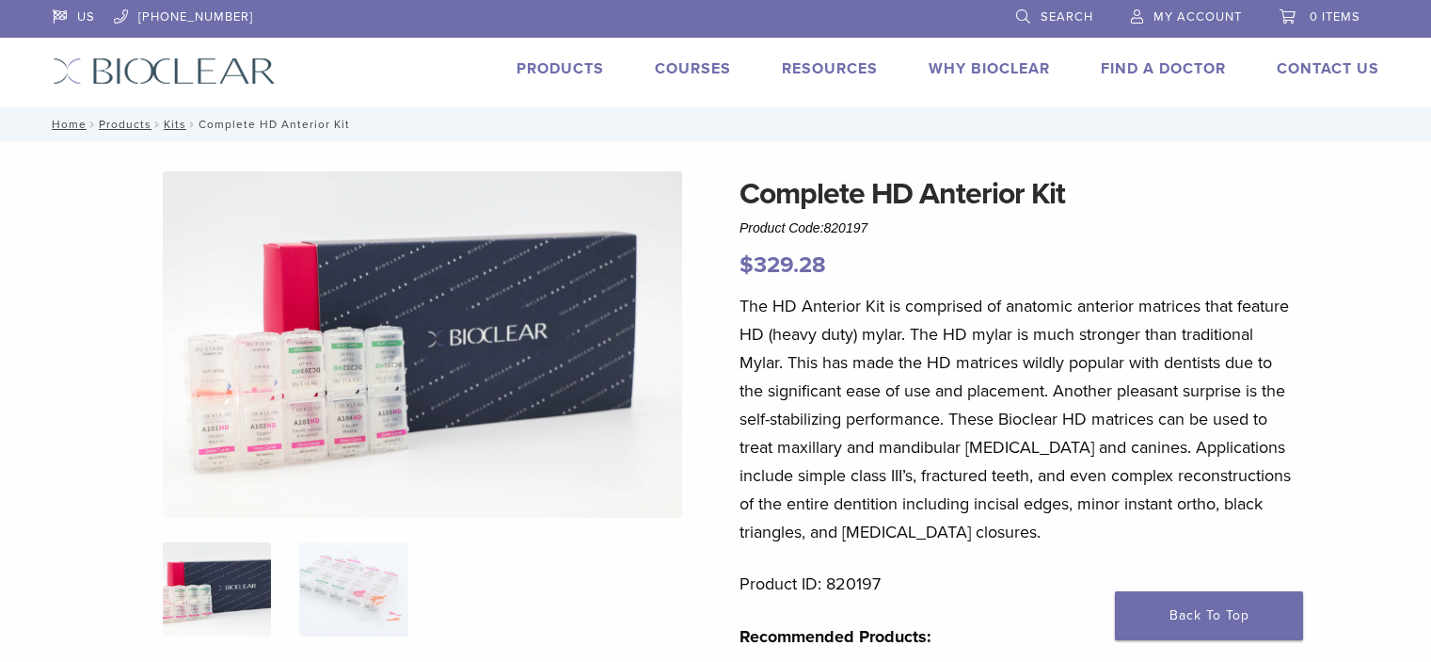
scroll to position [412, 0]
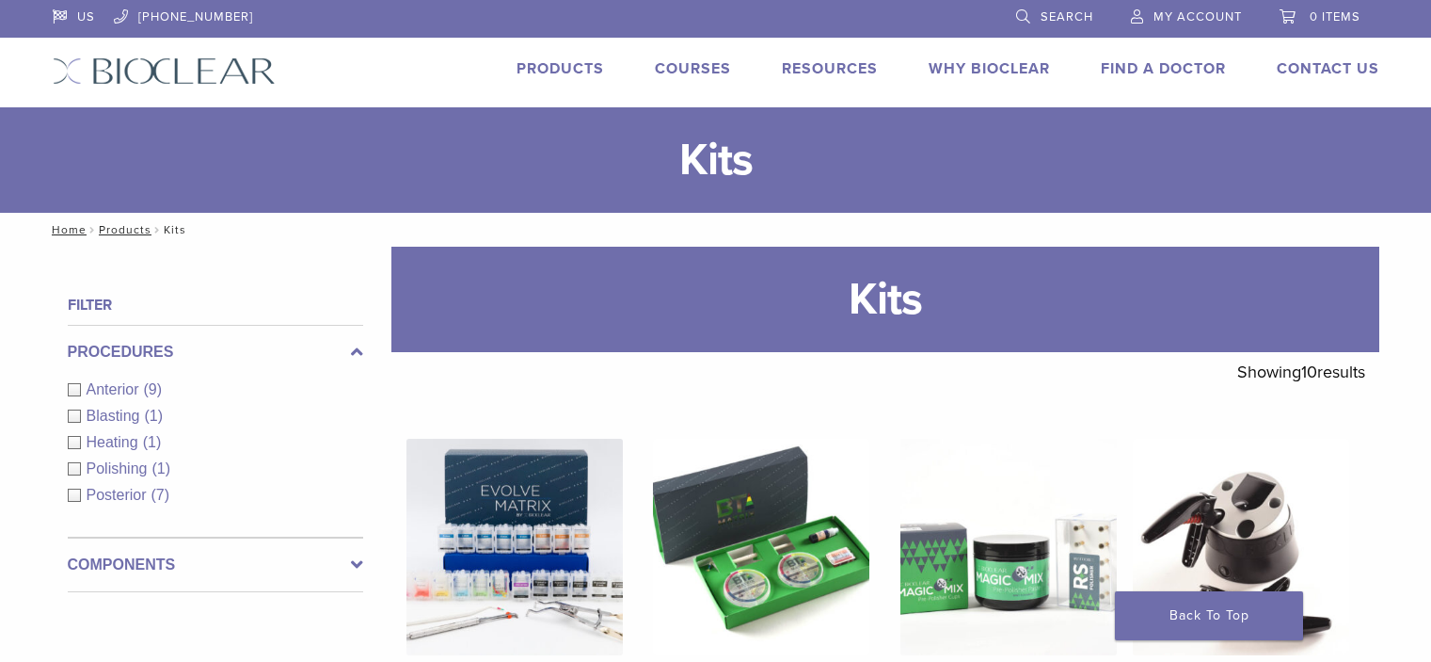
scroll to position [718, 0]
